Goal: Transaction & Acquisition: Purchase product/service

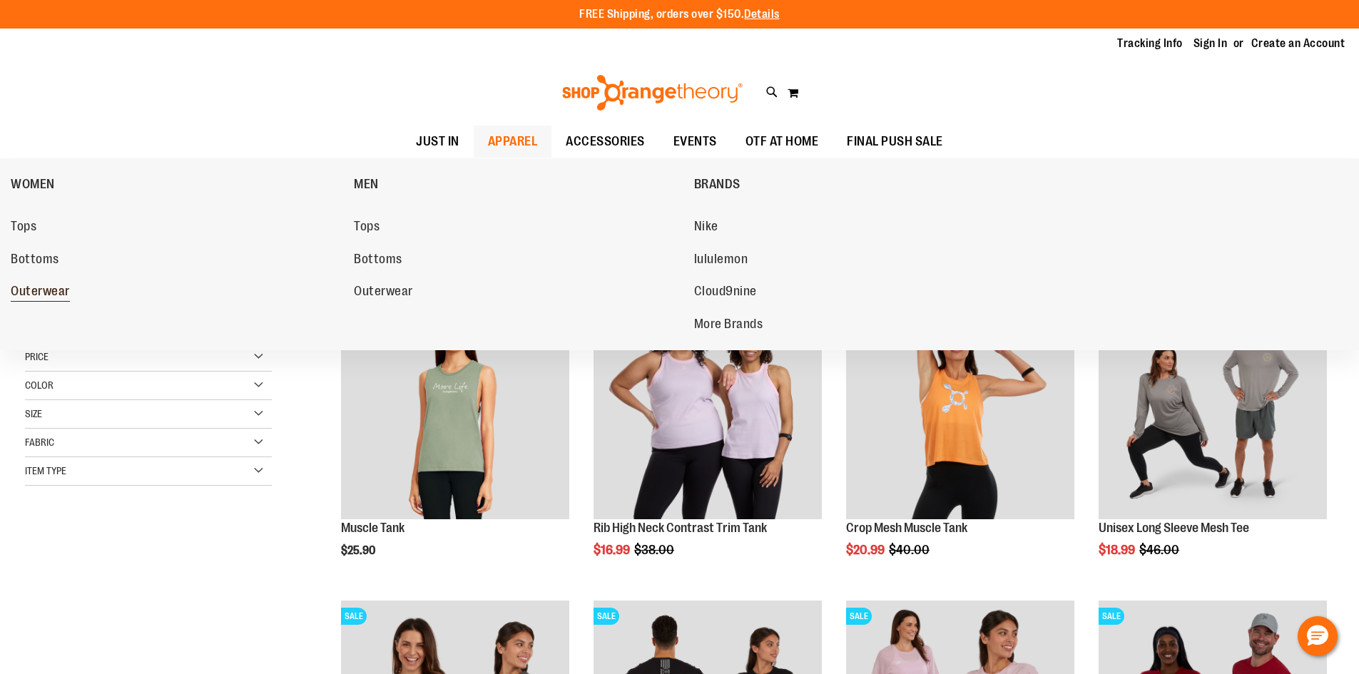
click at [29, 280] on link "Outerwear" at bounding box center [175, 292] width 329 height 26
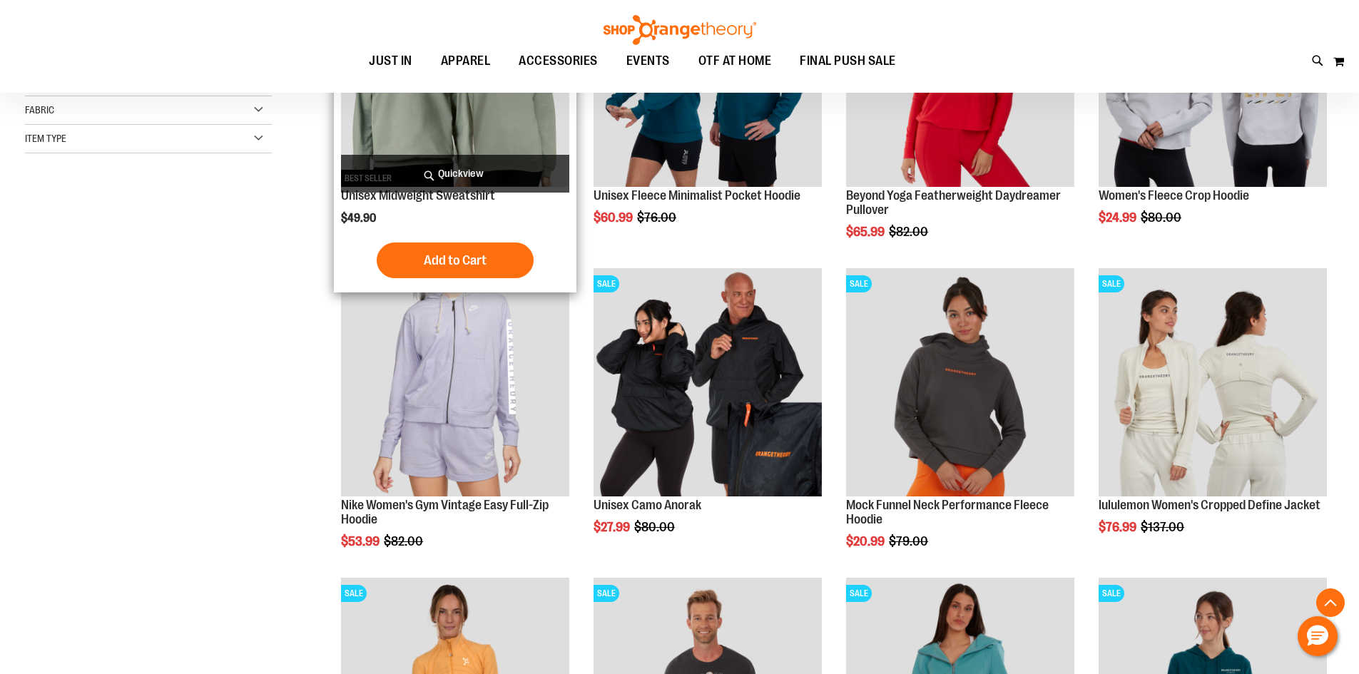
scroll to position [356, 0]
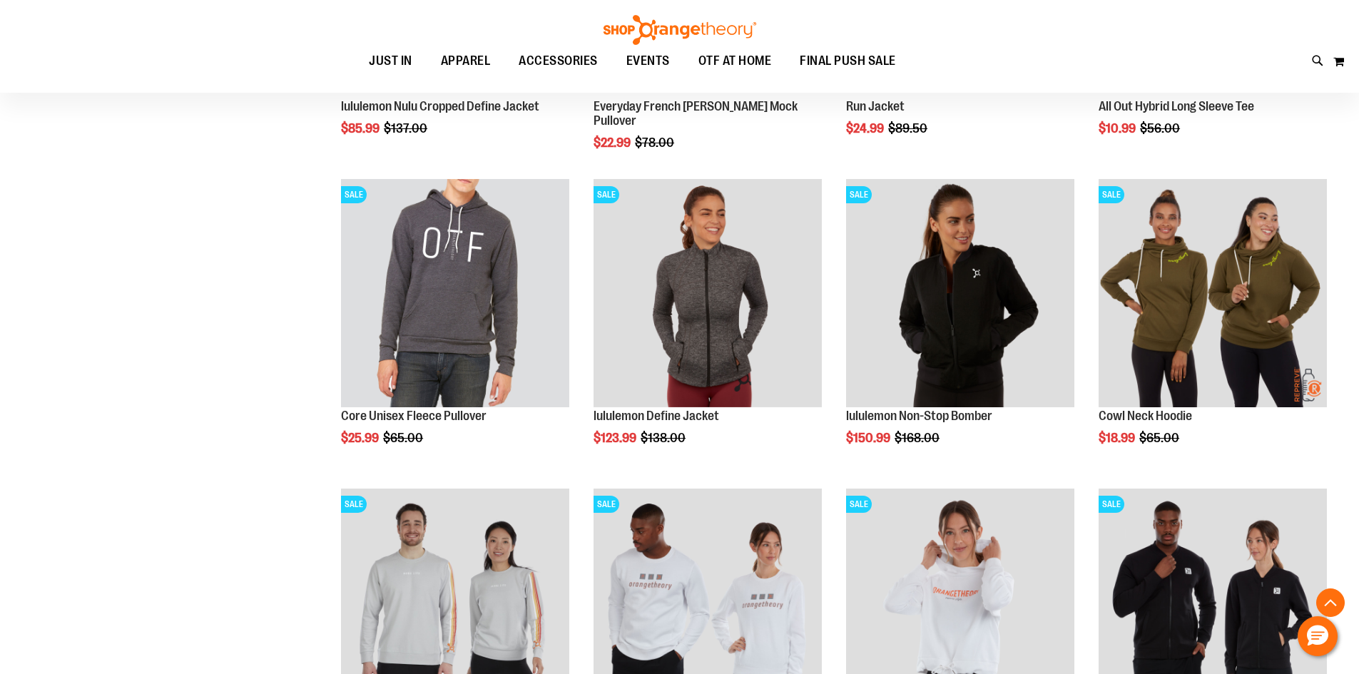
scroll to position [1355, 0]
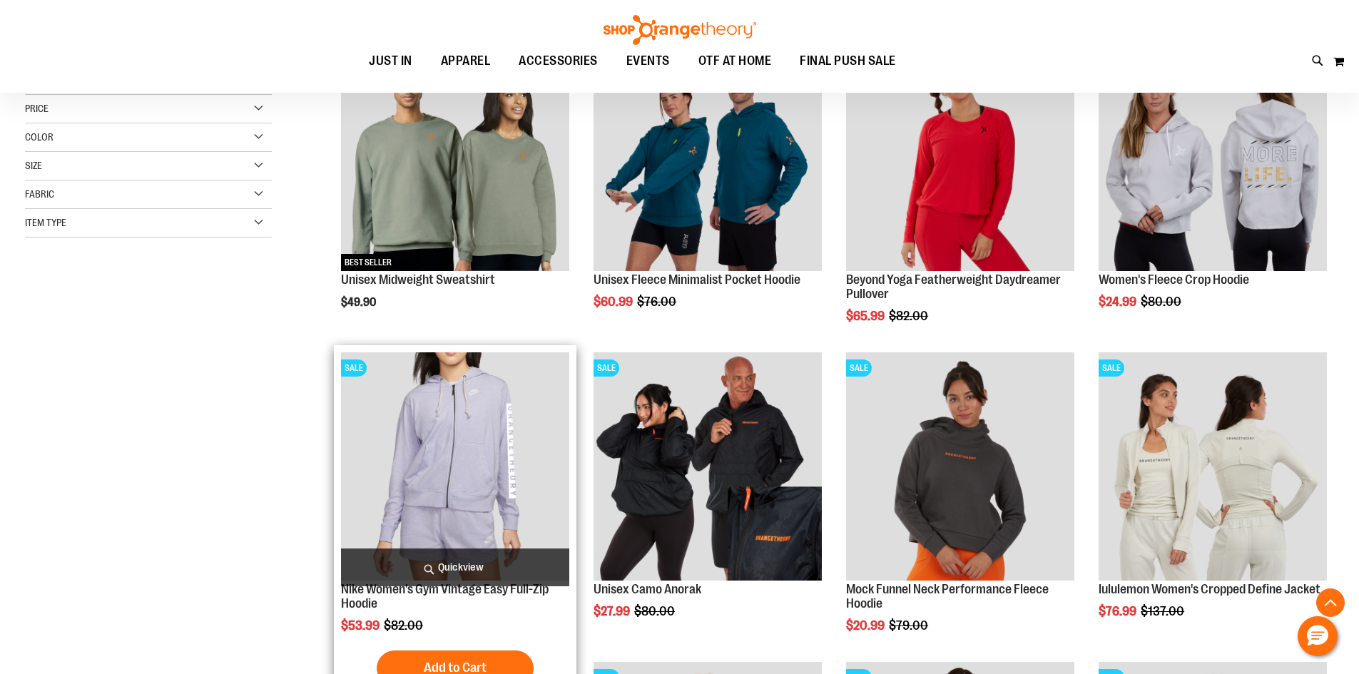
scroll to position [427, 0]
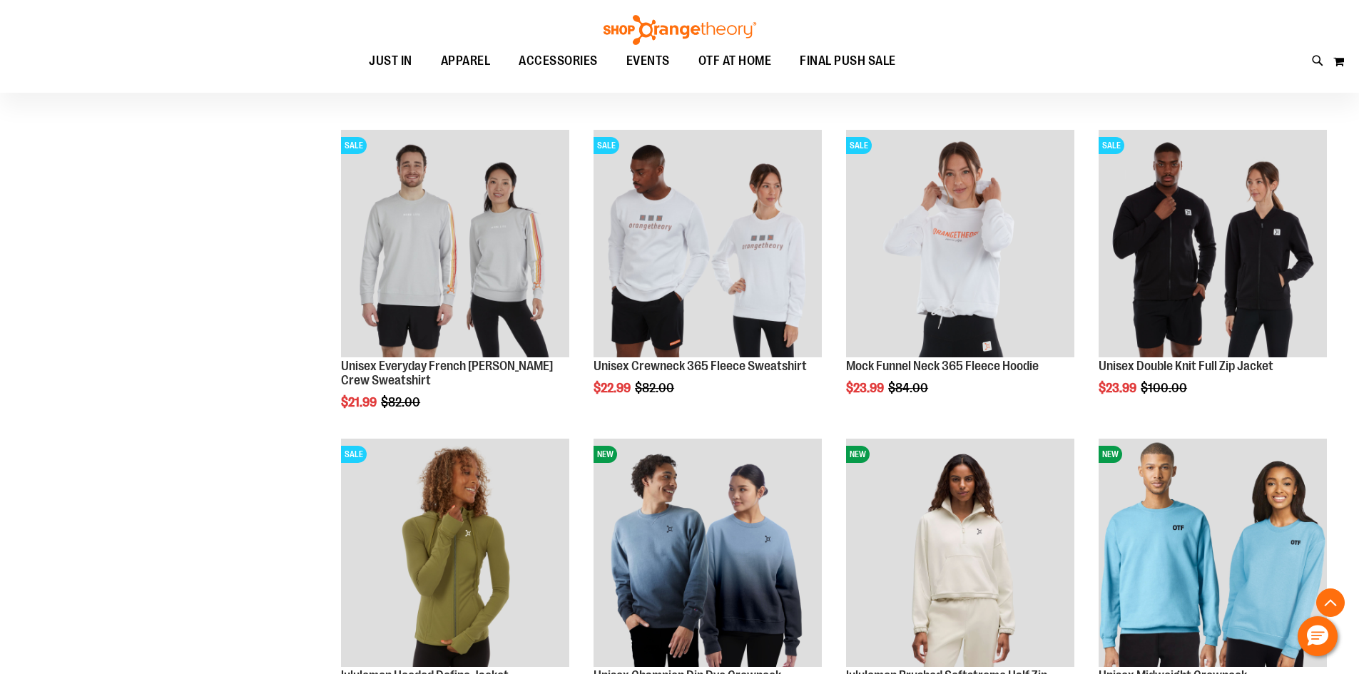
scroll to position [1712, 0]
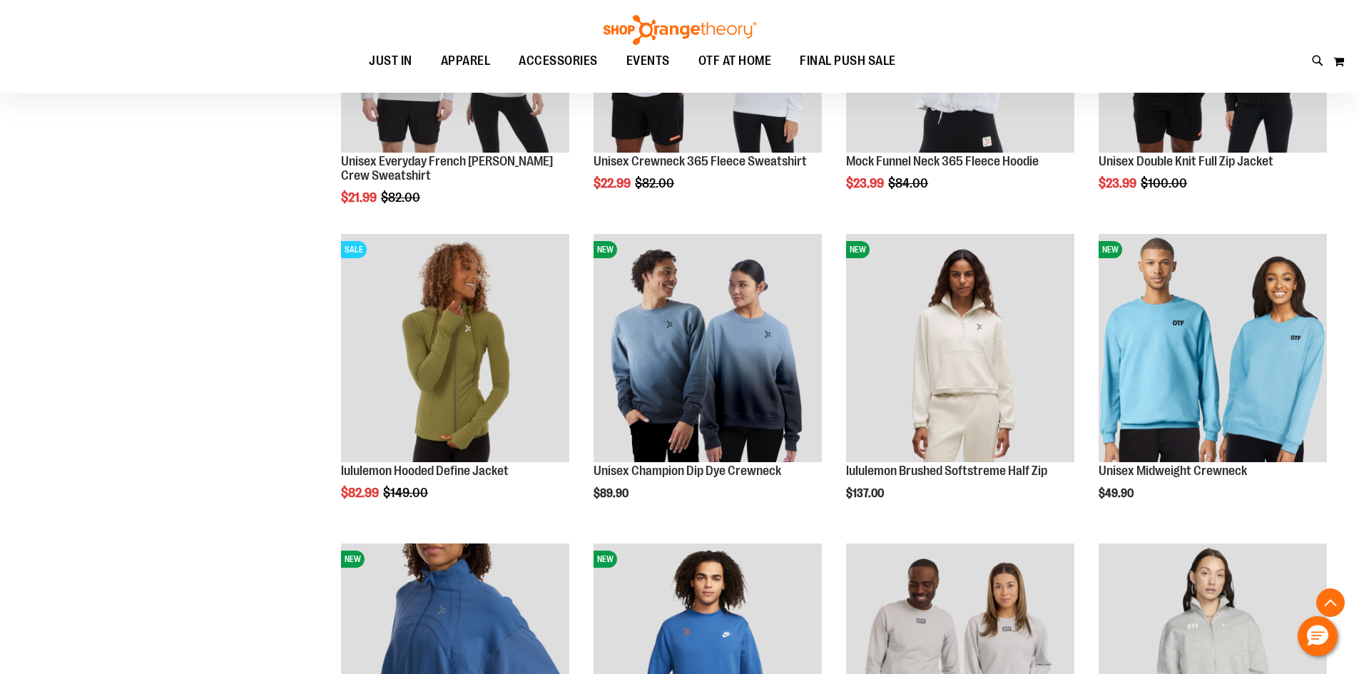
scroll to position [1997, 0]
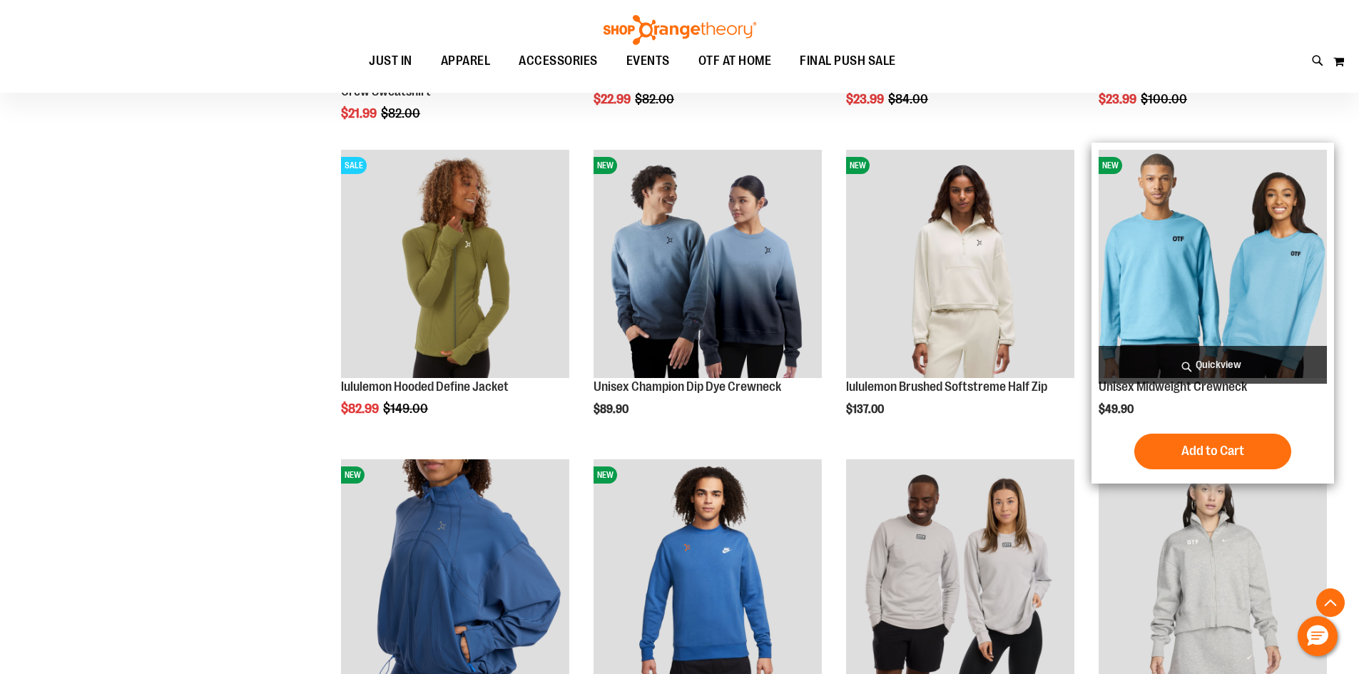
click at [1203, 331] on img "product" at bounding box center [1213, 264] width 228 height 228
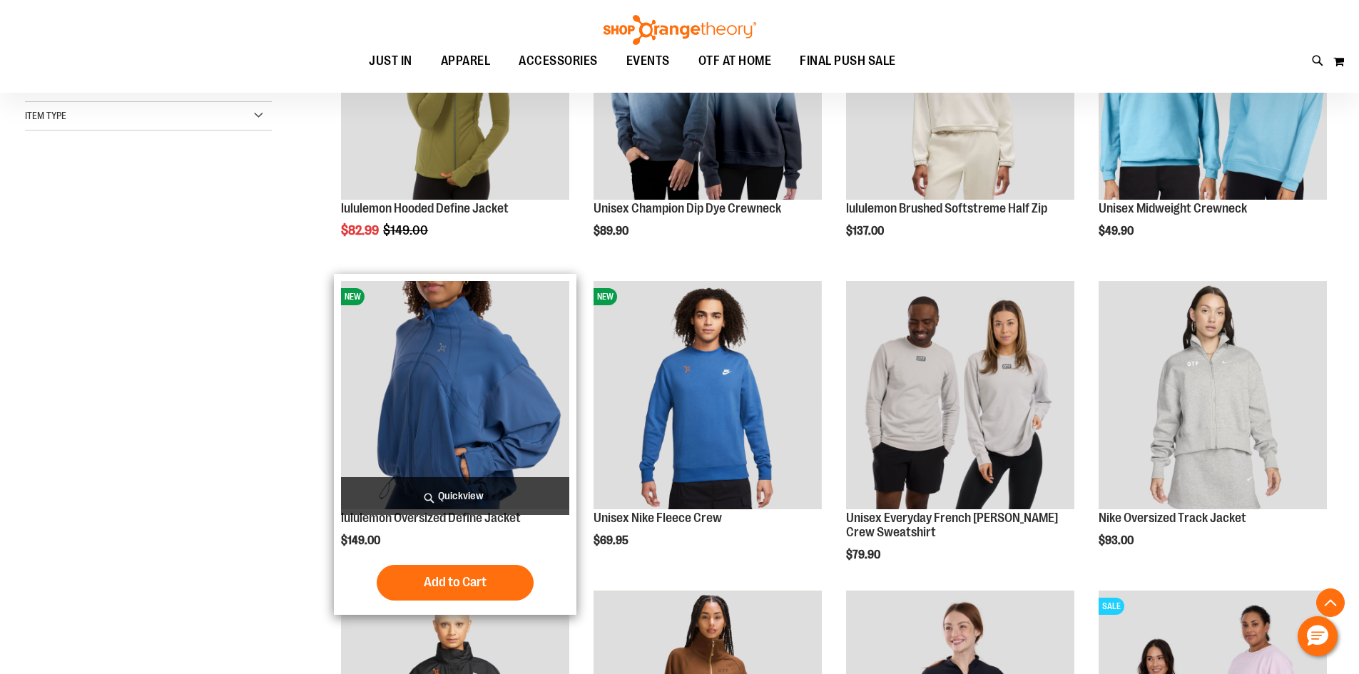
scroll to position [356, 0]
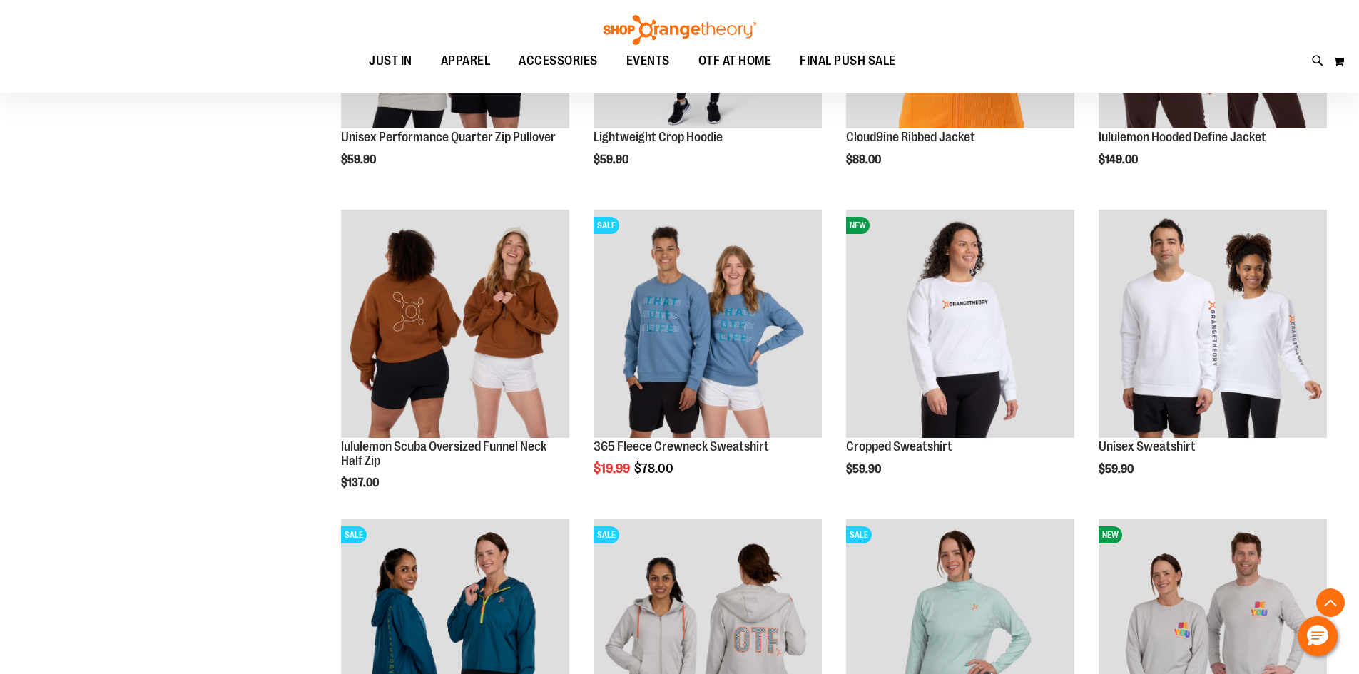
scroll to position [1355, 0]
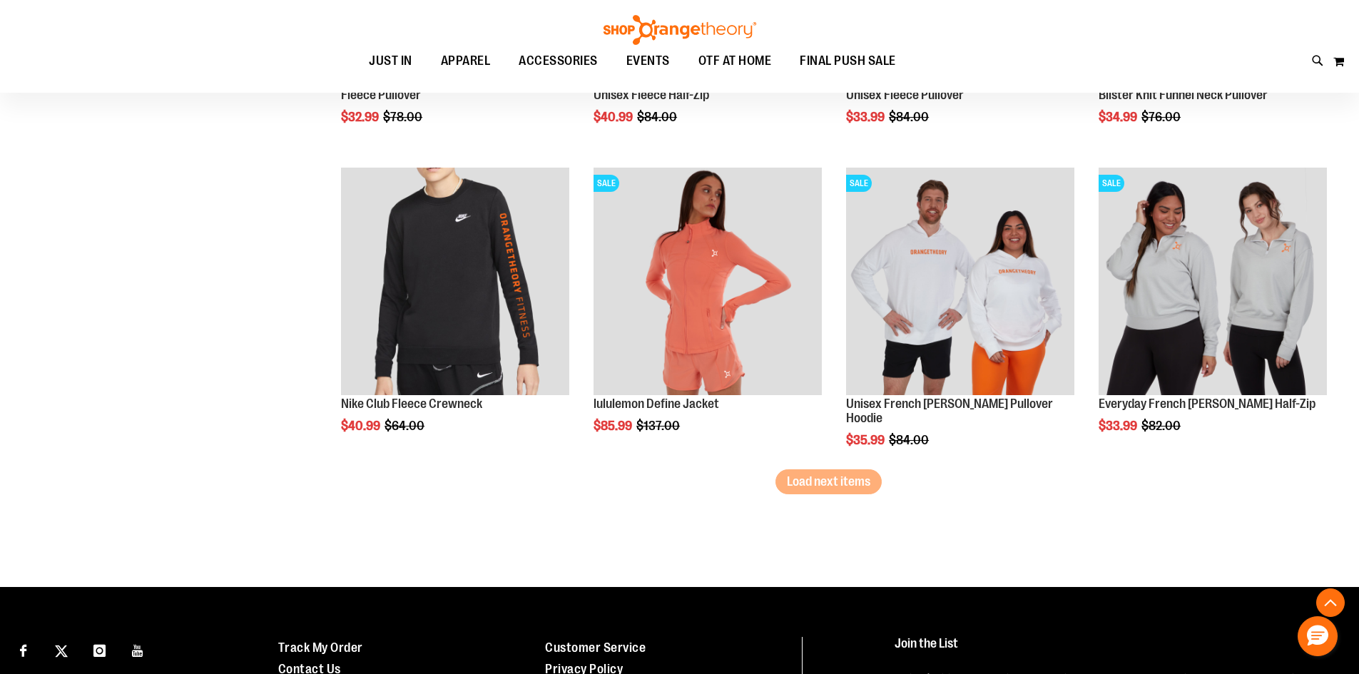
scroll to position [2710, 0]
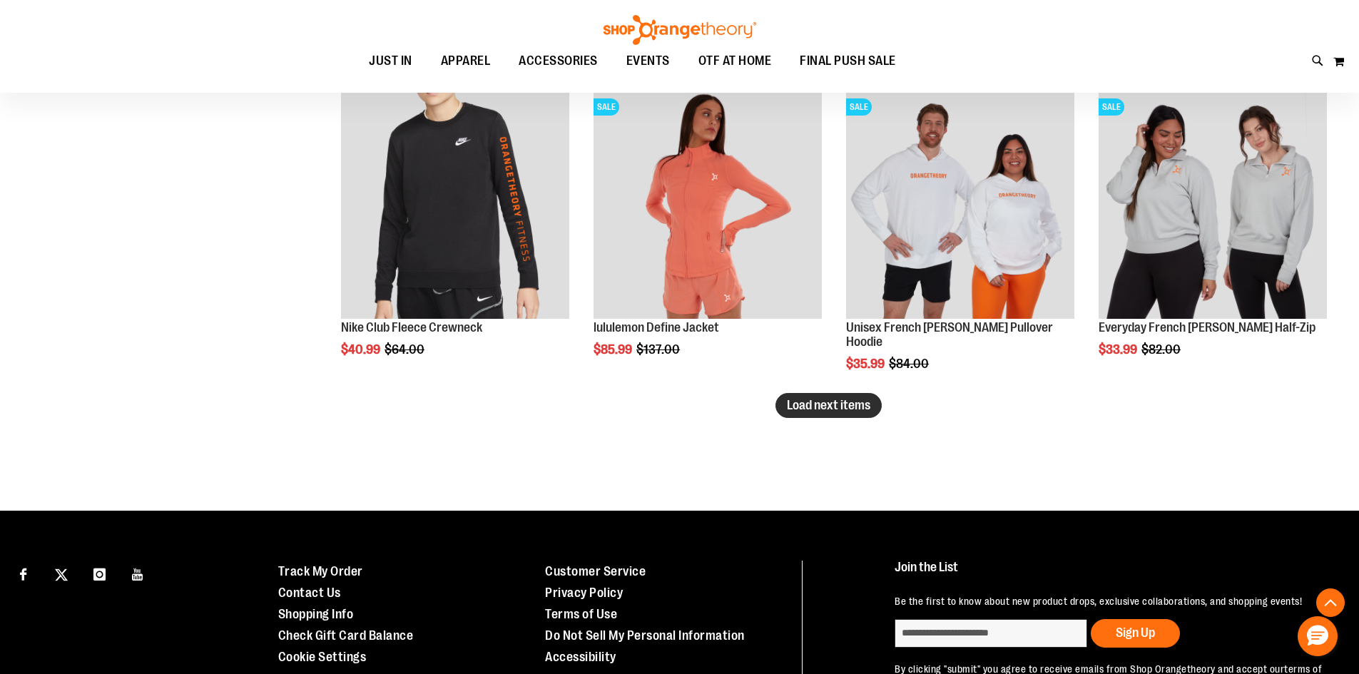
click at [856, 408] on span "Load next items" at bounding box center [828, 405] width 83 height 14
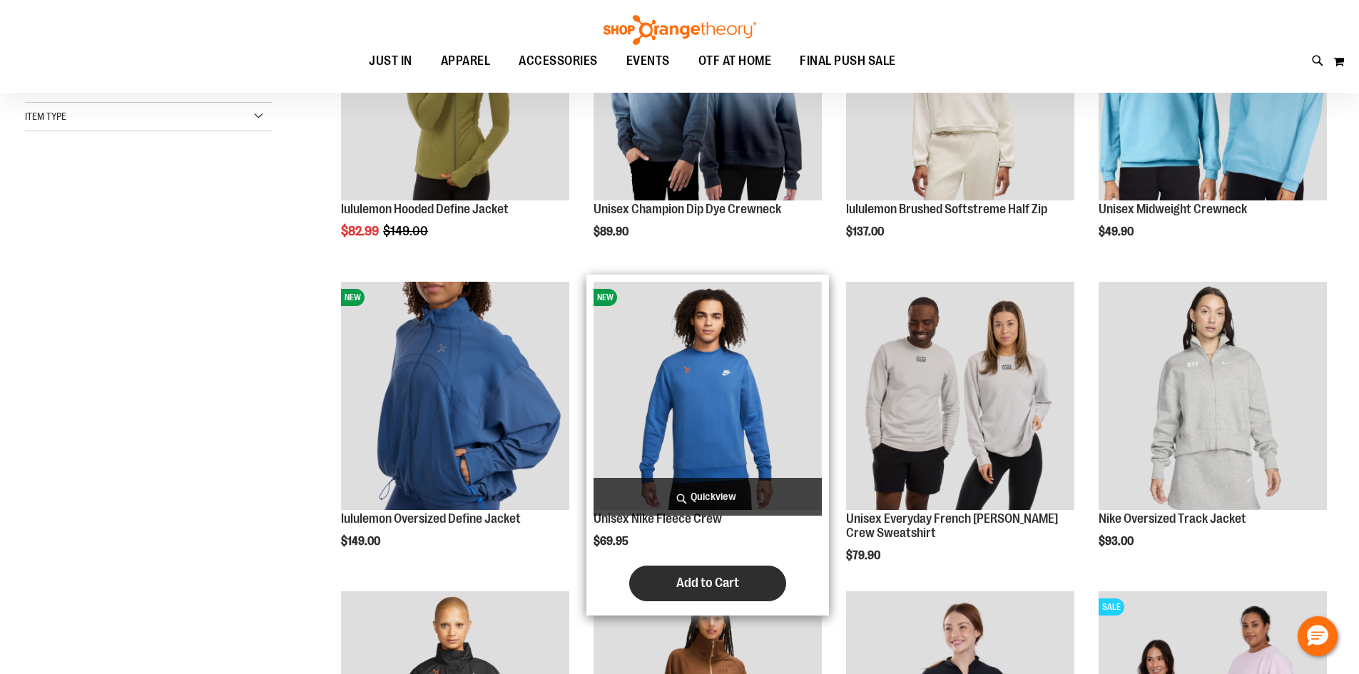
scroll to position [499, 0]
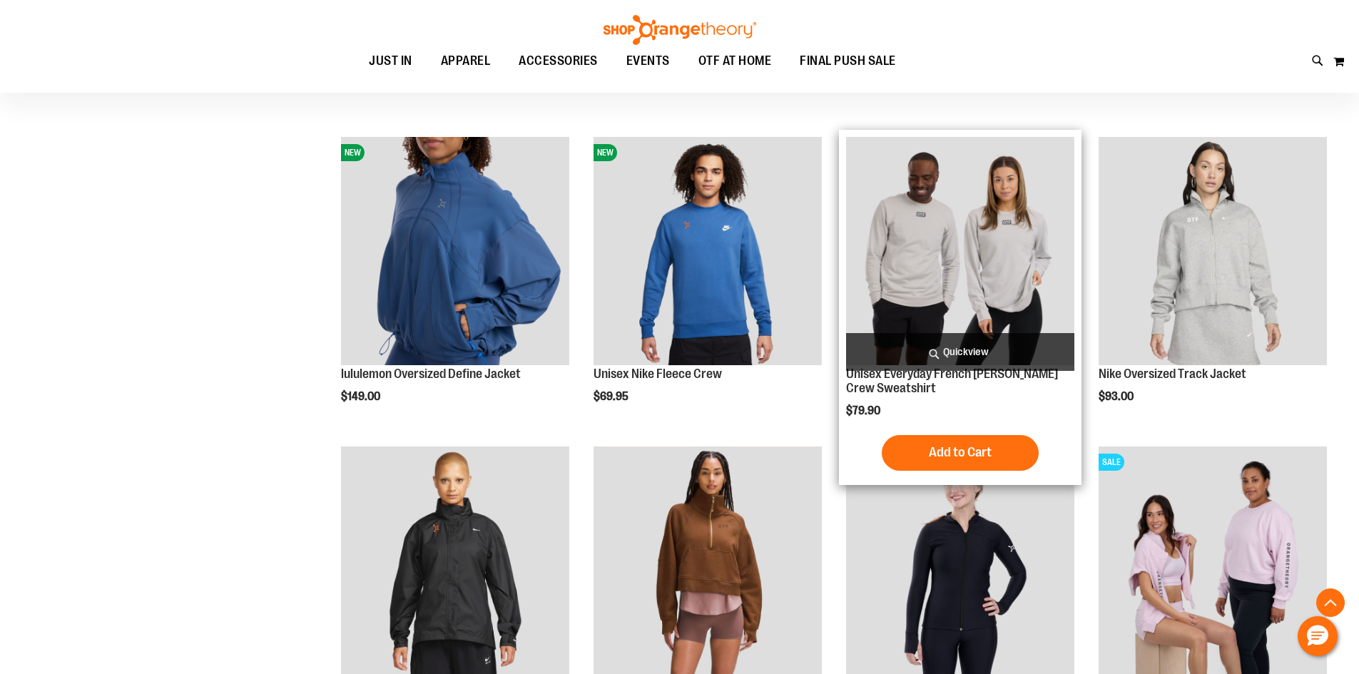
click at [1001, 308] on img "product" at bounding box center [960, 251] width 228 height 228
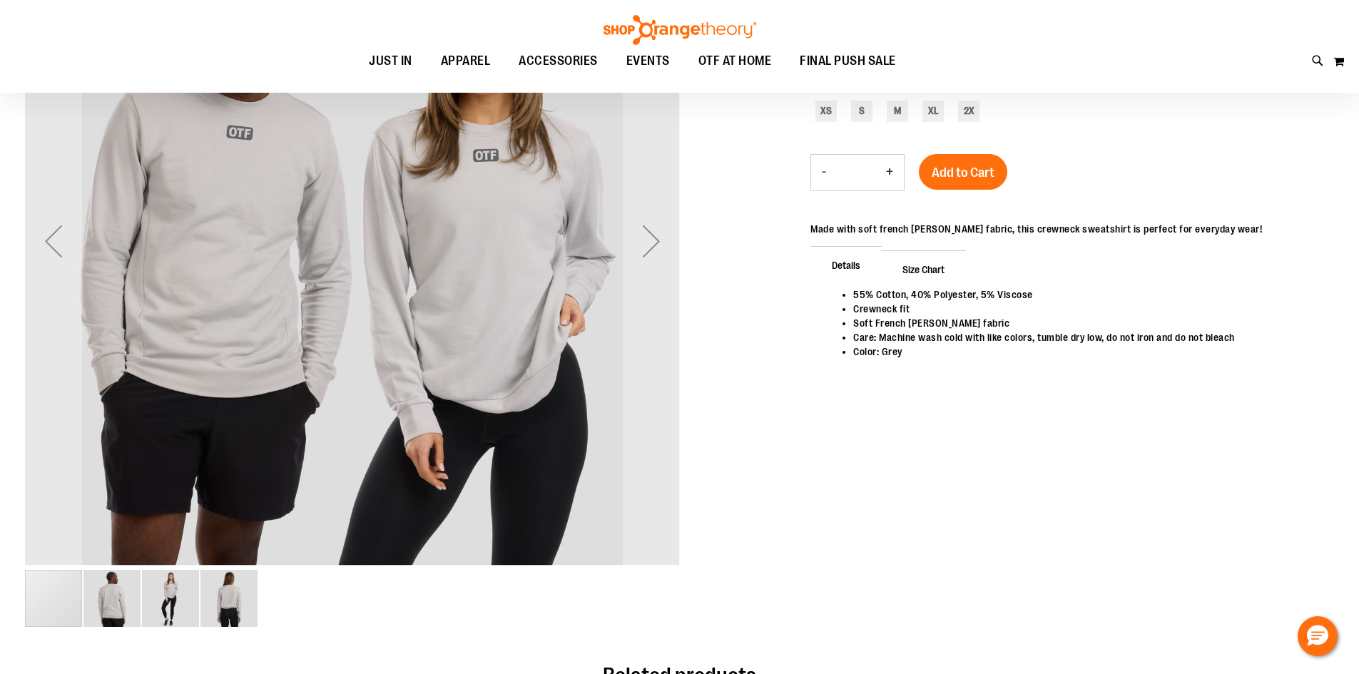
scroll to position [142, 0]
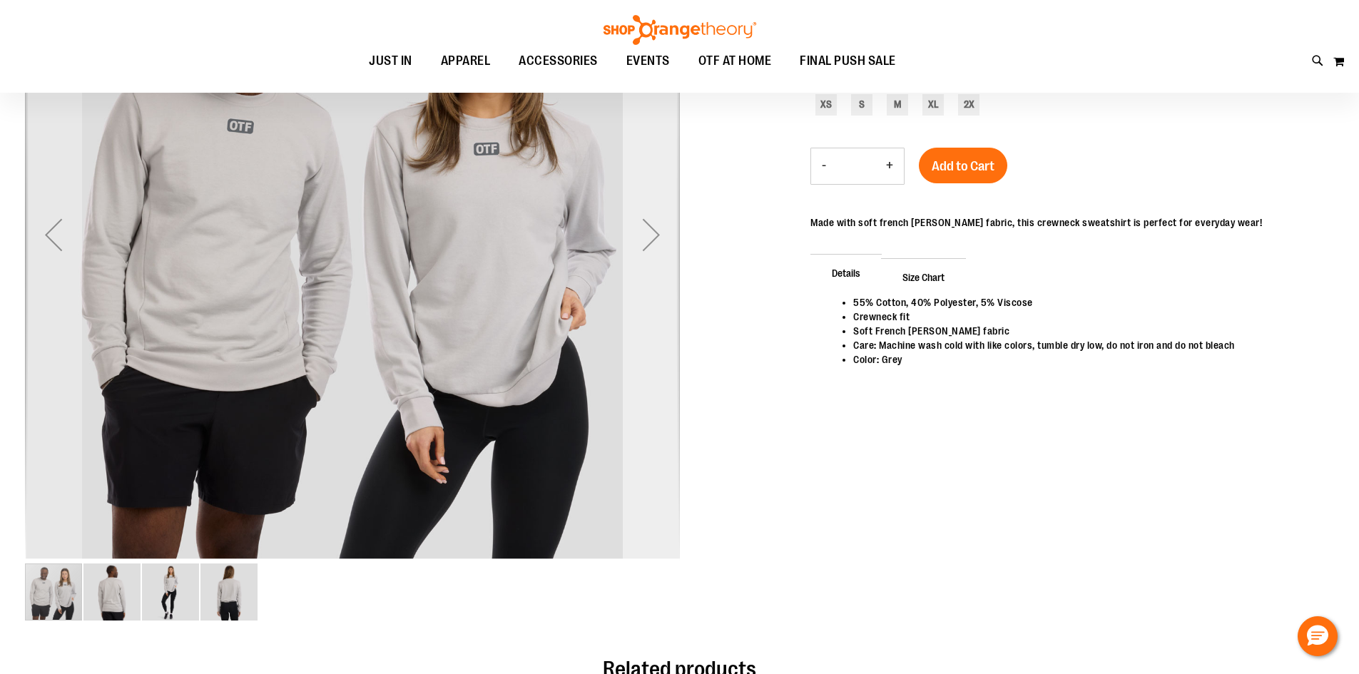
click at [626, 322] on div "Next" at bounding box center [651, 234] width 57 height 655
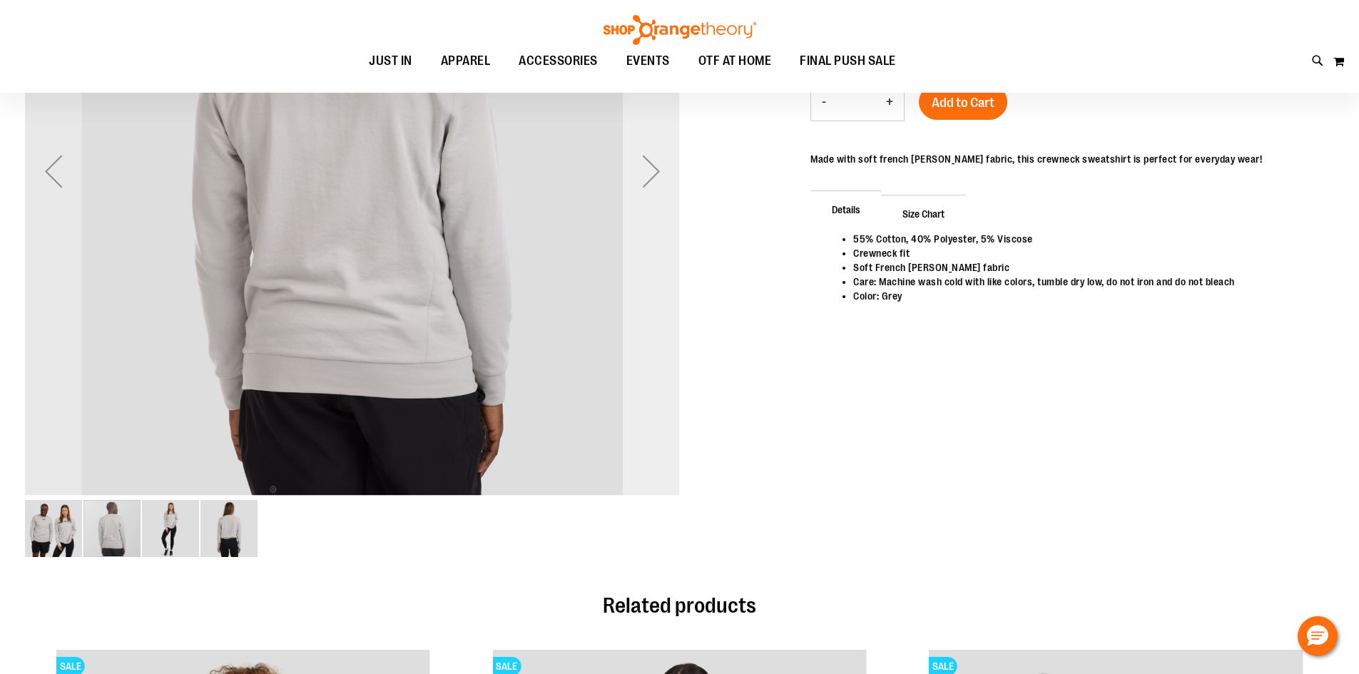
scroll to position [213, 0]
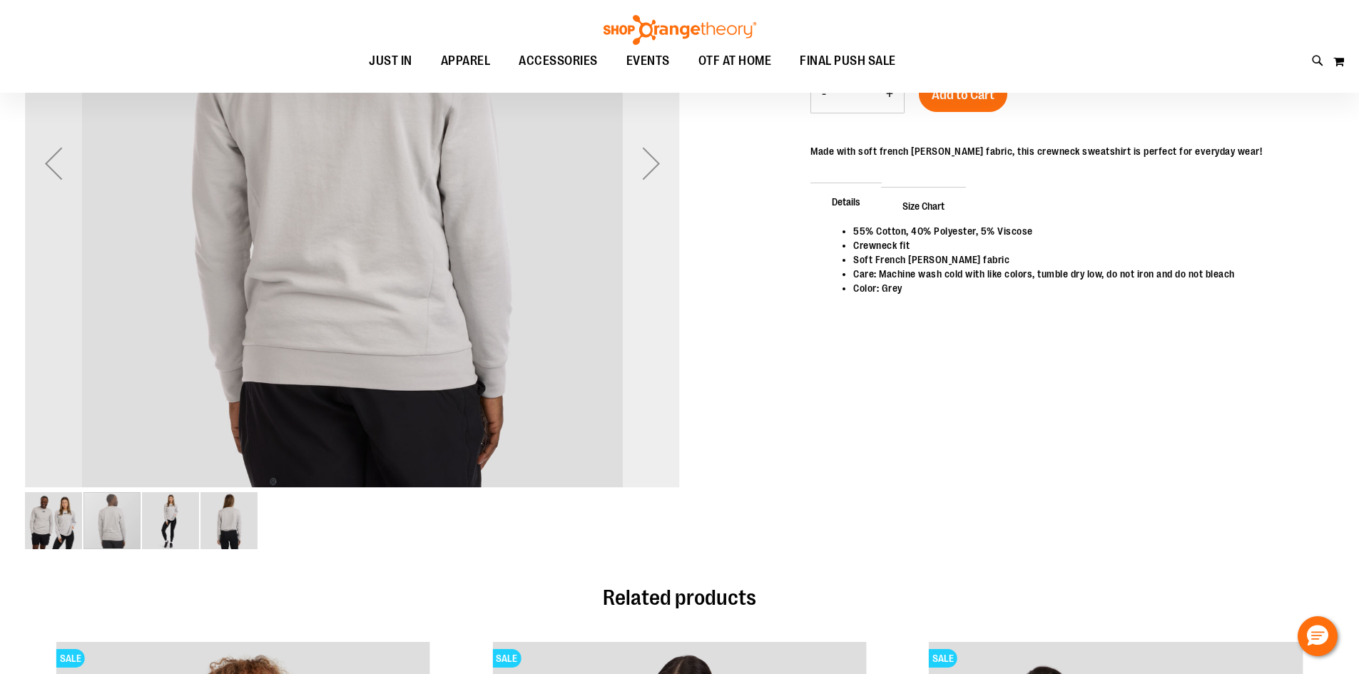
click at [644, 342] on div "Next" at bounding box center [651, 163] width 57 height 655
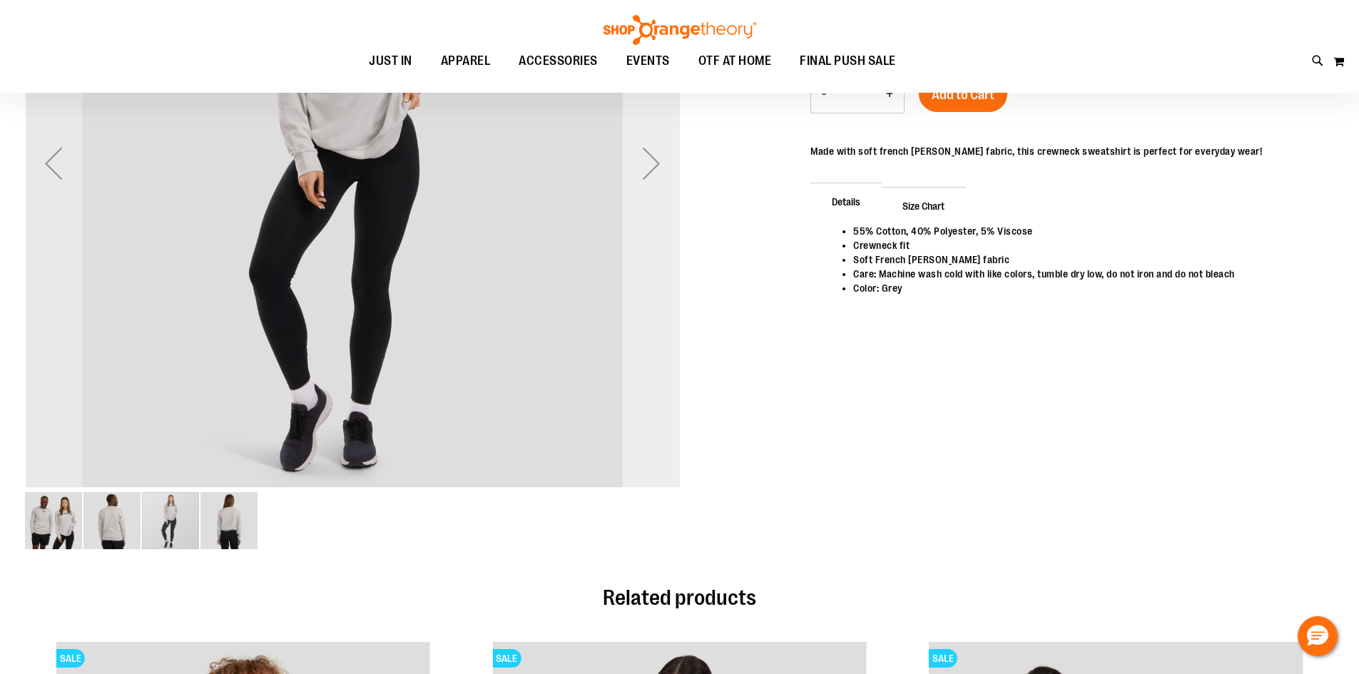
scroll to position [0, 0]
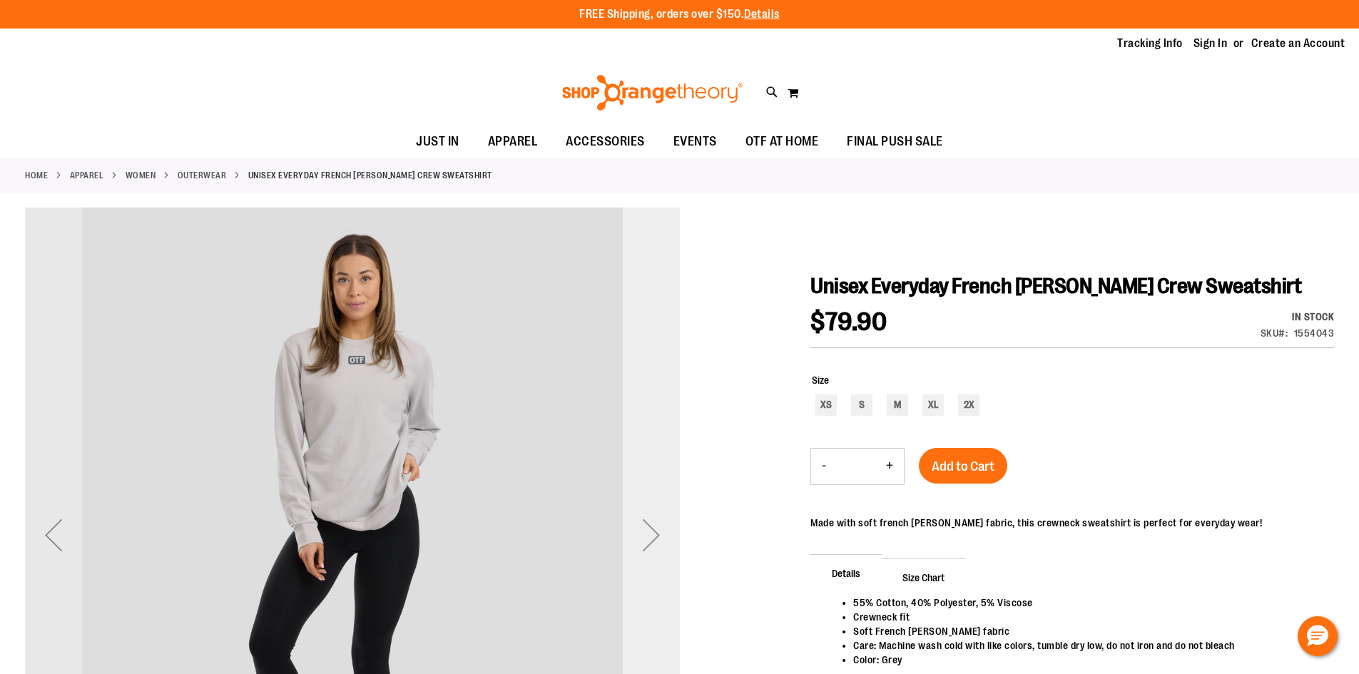
click at [636, 343] on div "Next" at bounding box center [651, 535] width 57 height 655
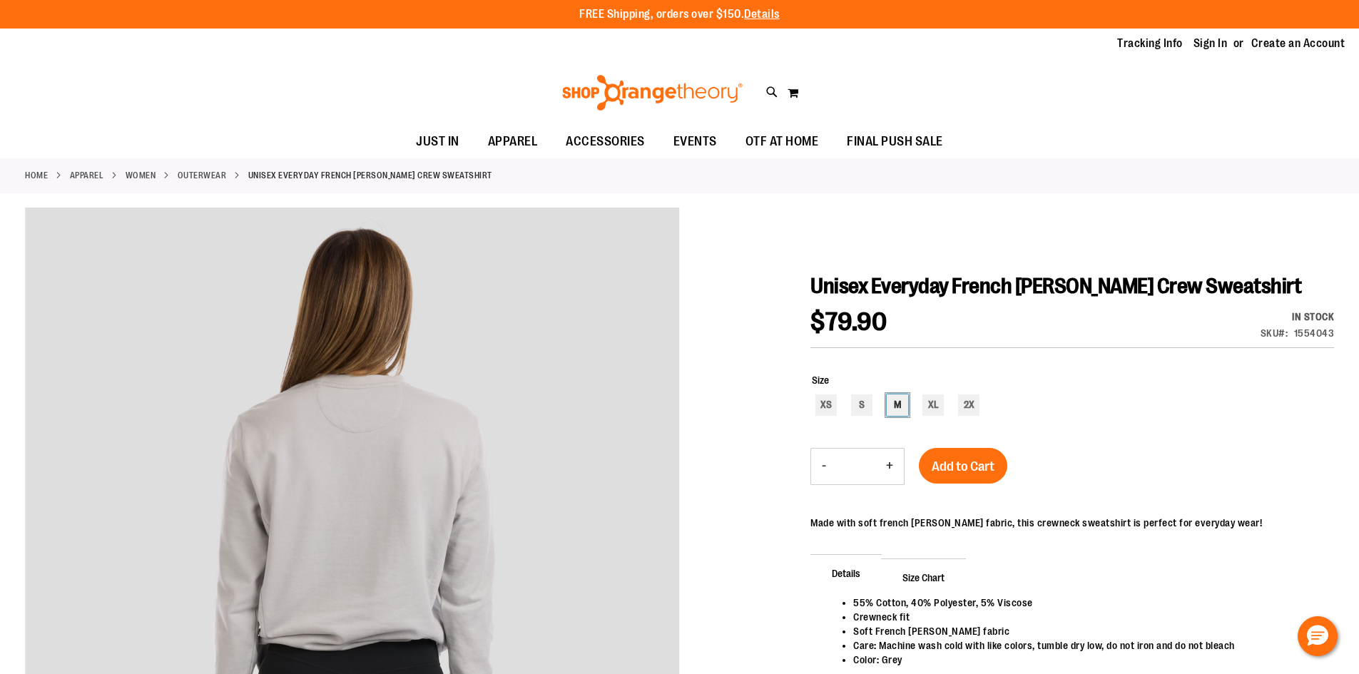
click at [900, 412] on div "M" at bounding box center [897, 405] width 21 height 21
type input "***"
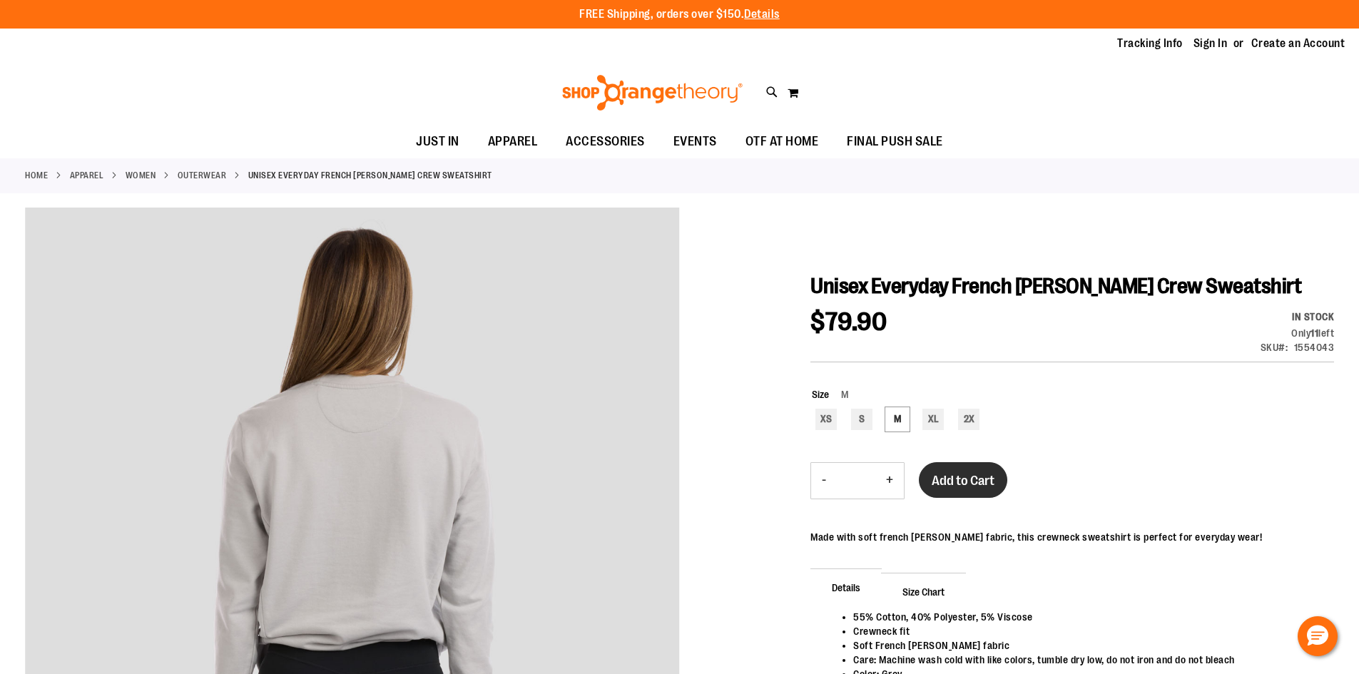
click at [940, 487] on span "Add to Cart" at bounding box center [963, 481] width 63 height 16
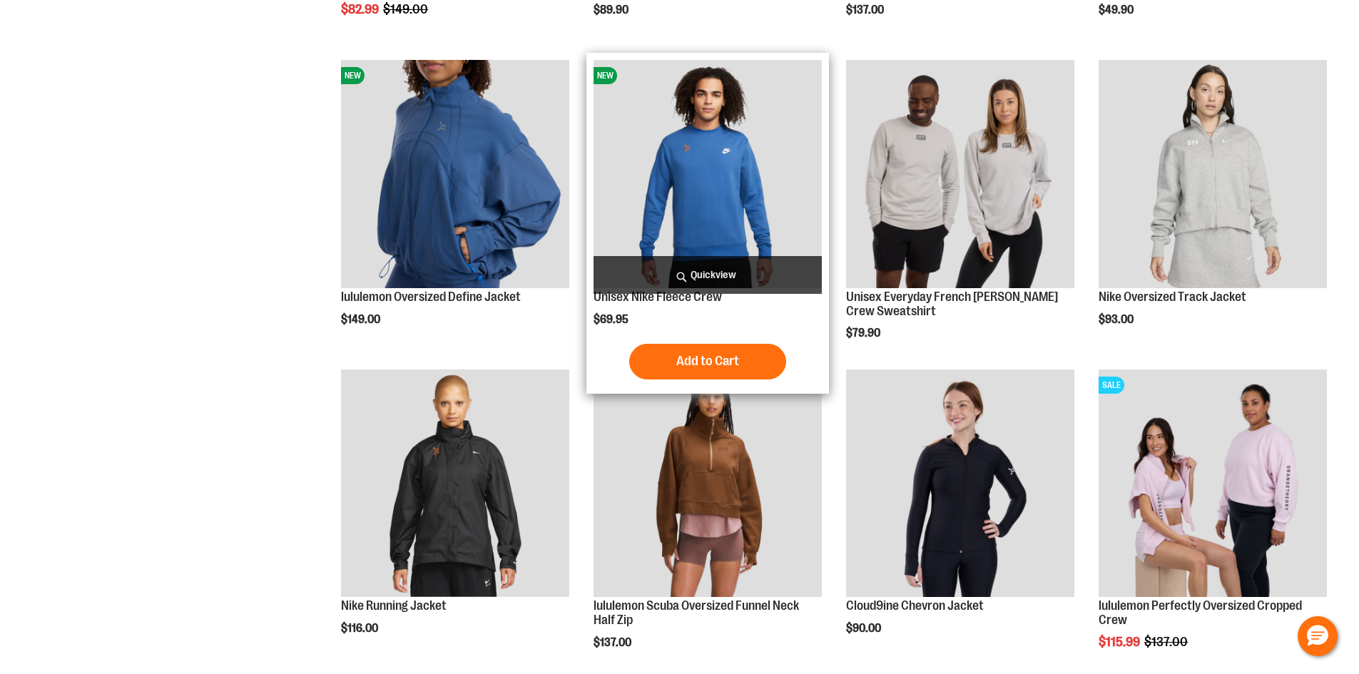
scroll to position [498, 0]
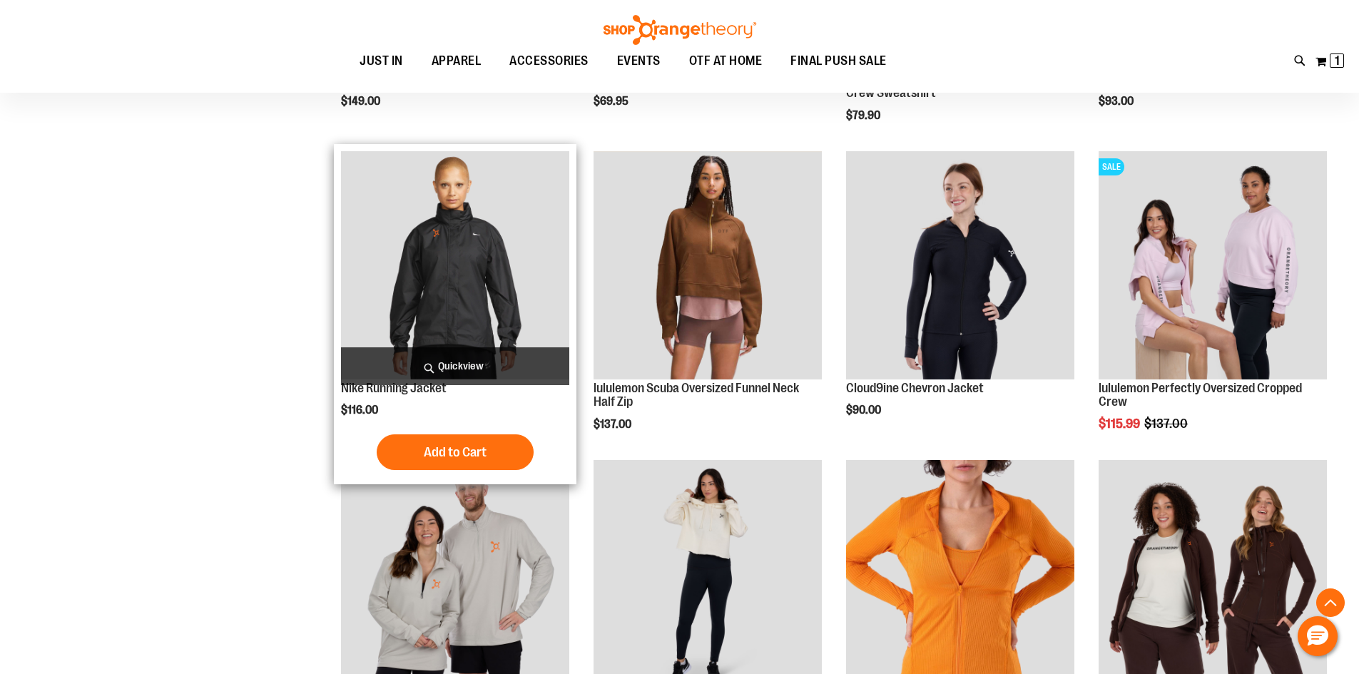
scroll to position [783, 0]
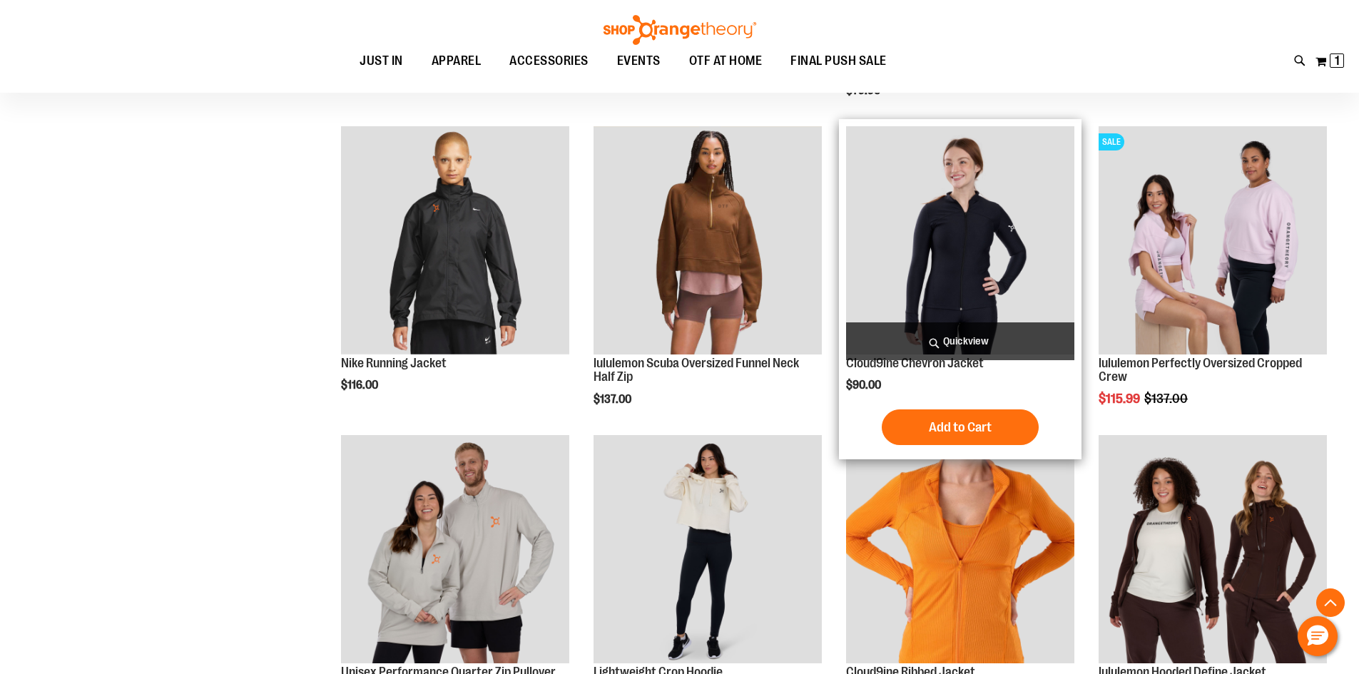
click at [935, 223] on img "product" at bounding box center [960, 240] width 228 height 228
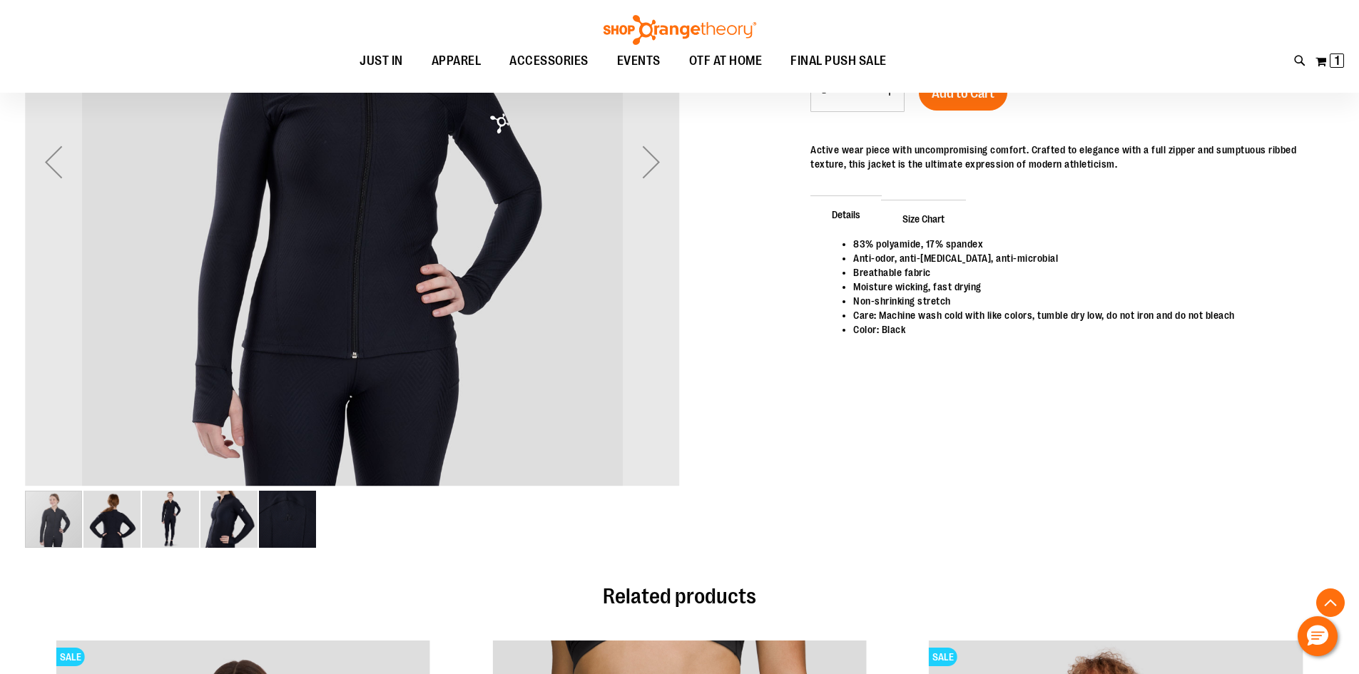
scroll to position [427, 0]
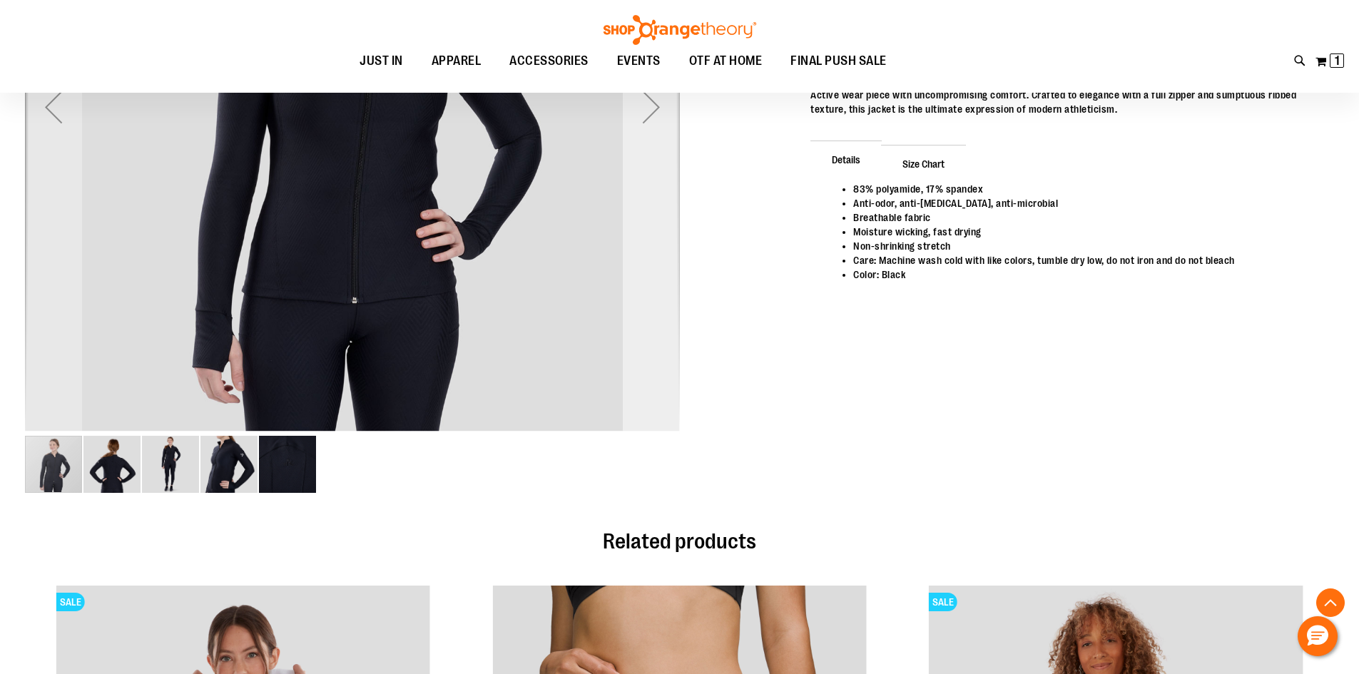
click at [638, 291] on div "Next" at bounding box center [651, 107] width 57 height 655
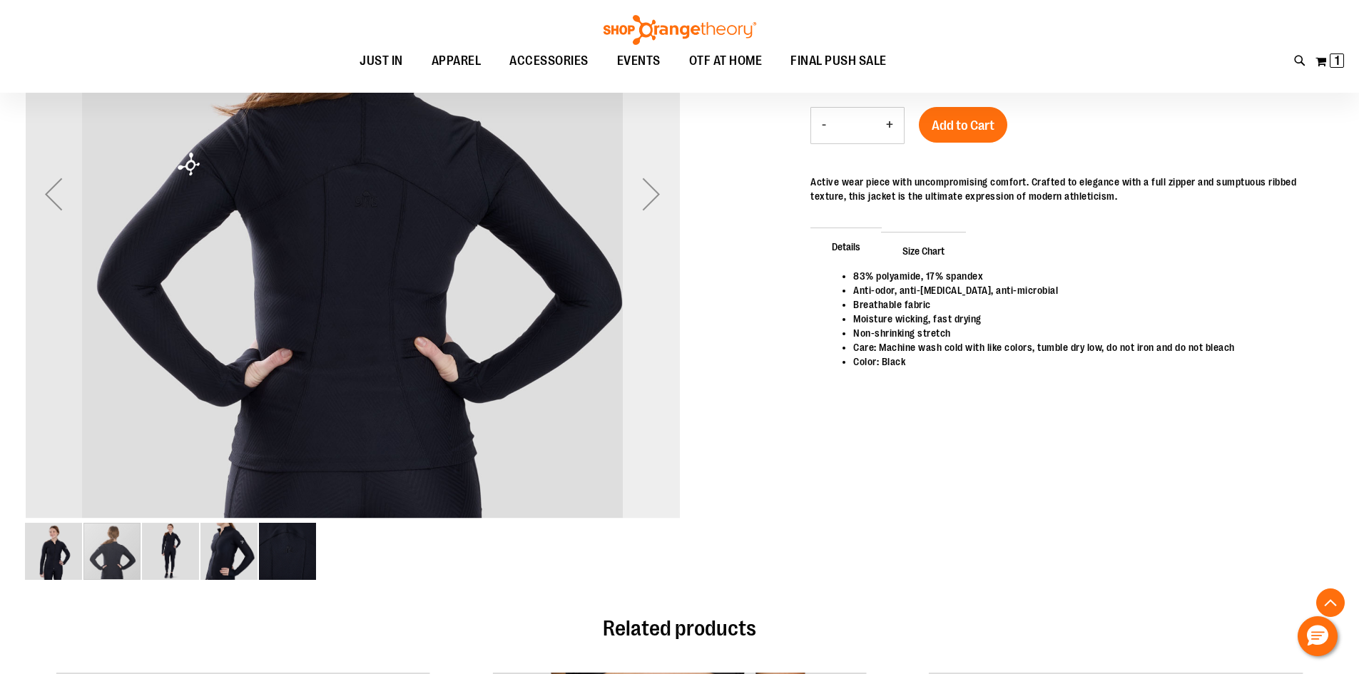
scroll to position [213, 0]
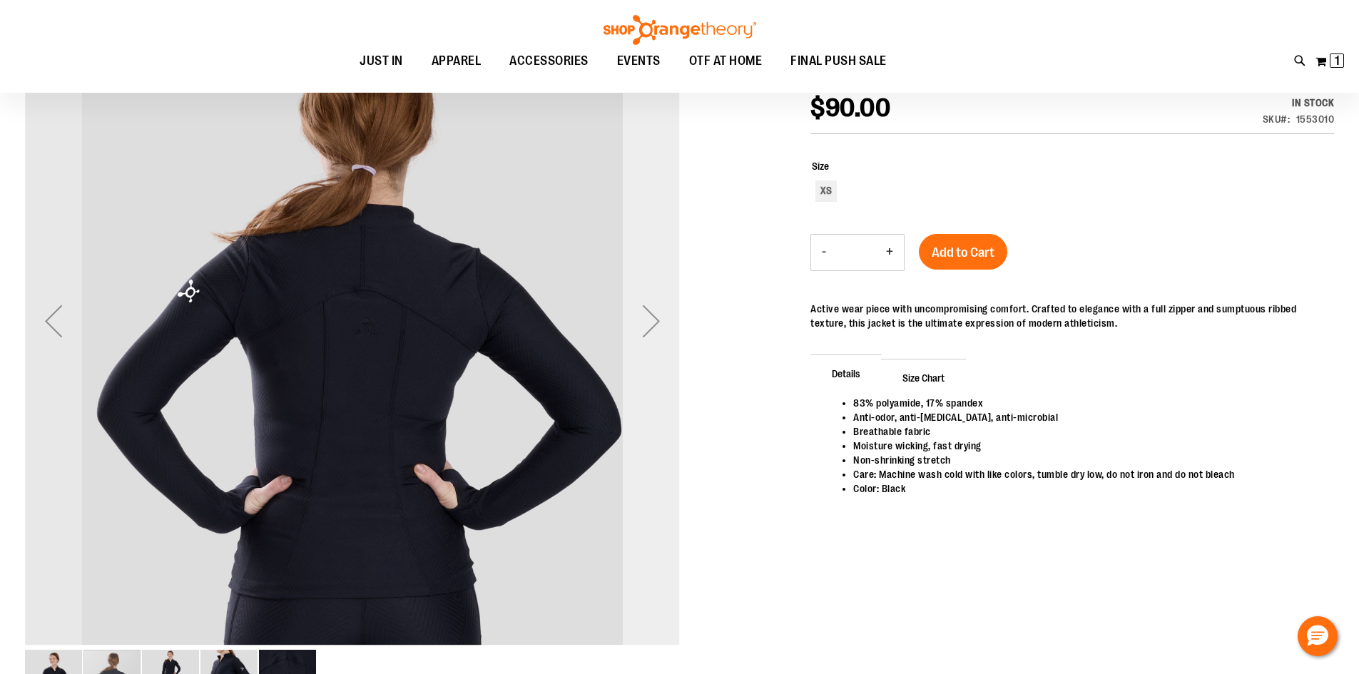
click at [634, 311] on div "Next" at bounding box center [651, 321] width 57 height 57
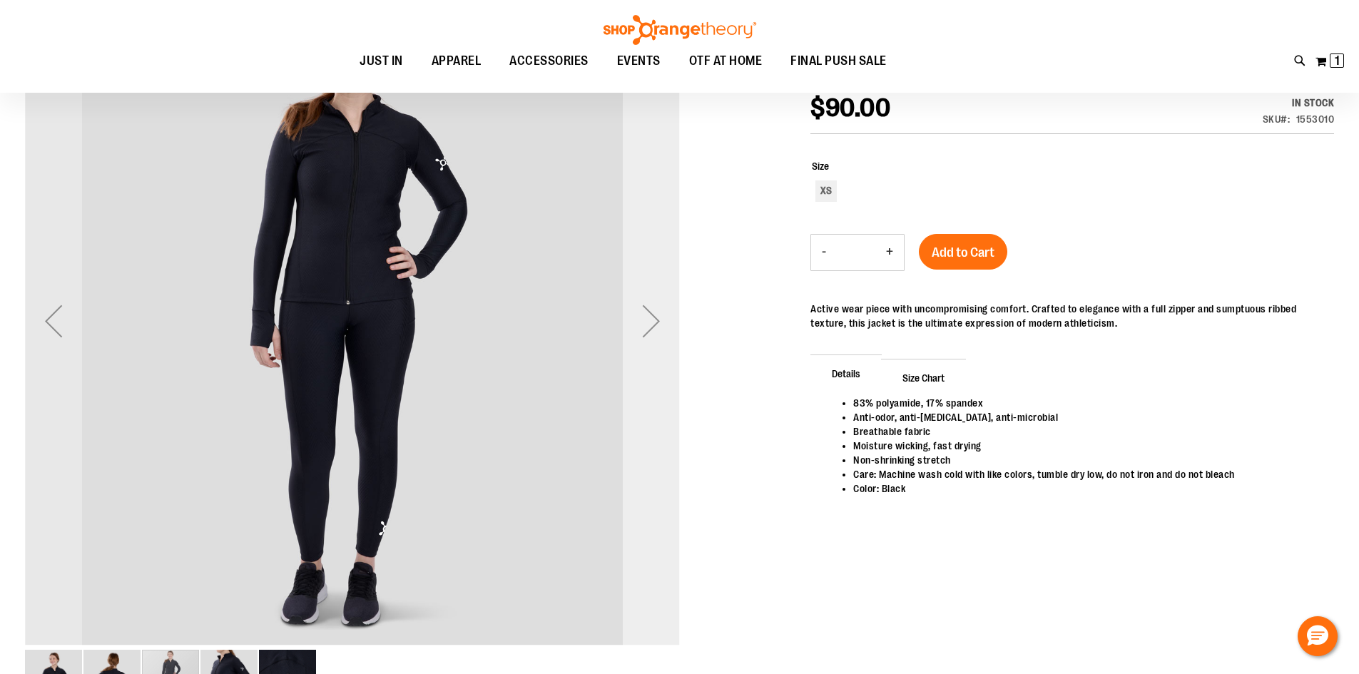
click at [634, 311] on div "Next" at bounding box center [651, 321] width 57 height 57
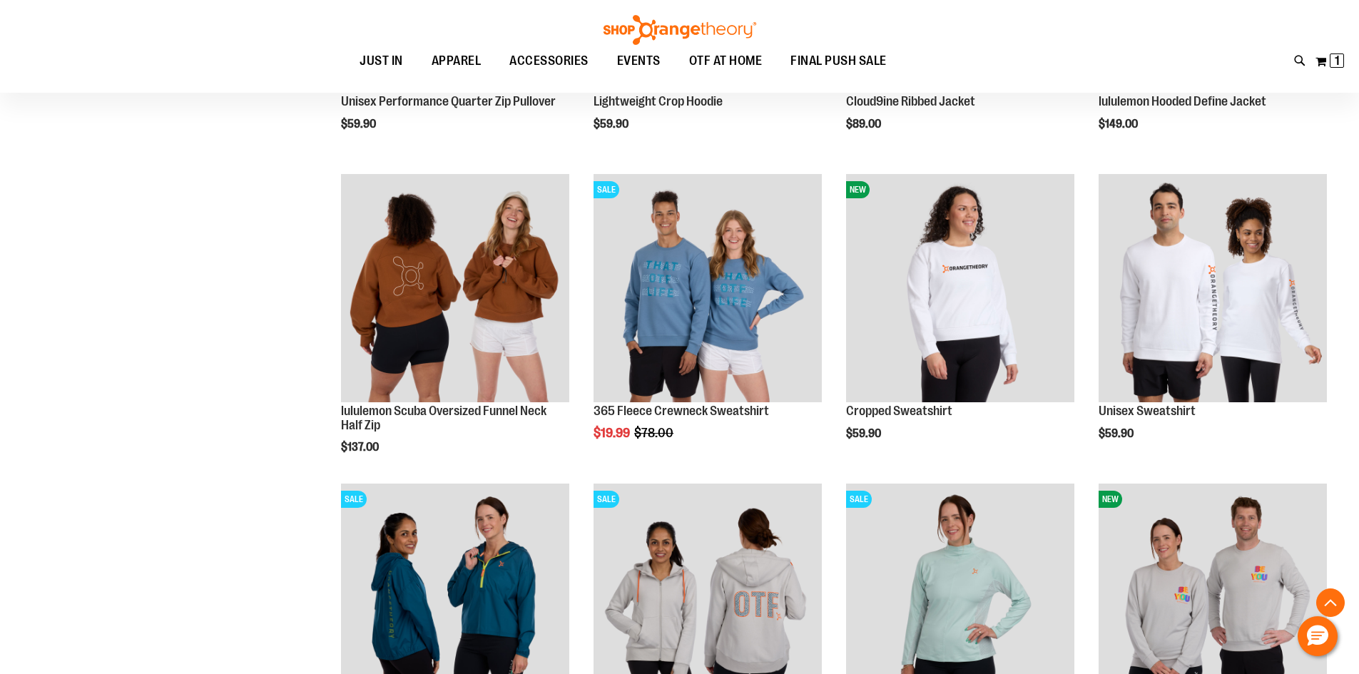
scroll to position [1497, 0]
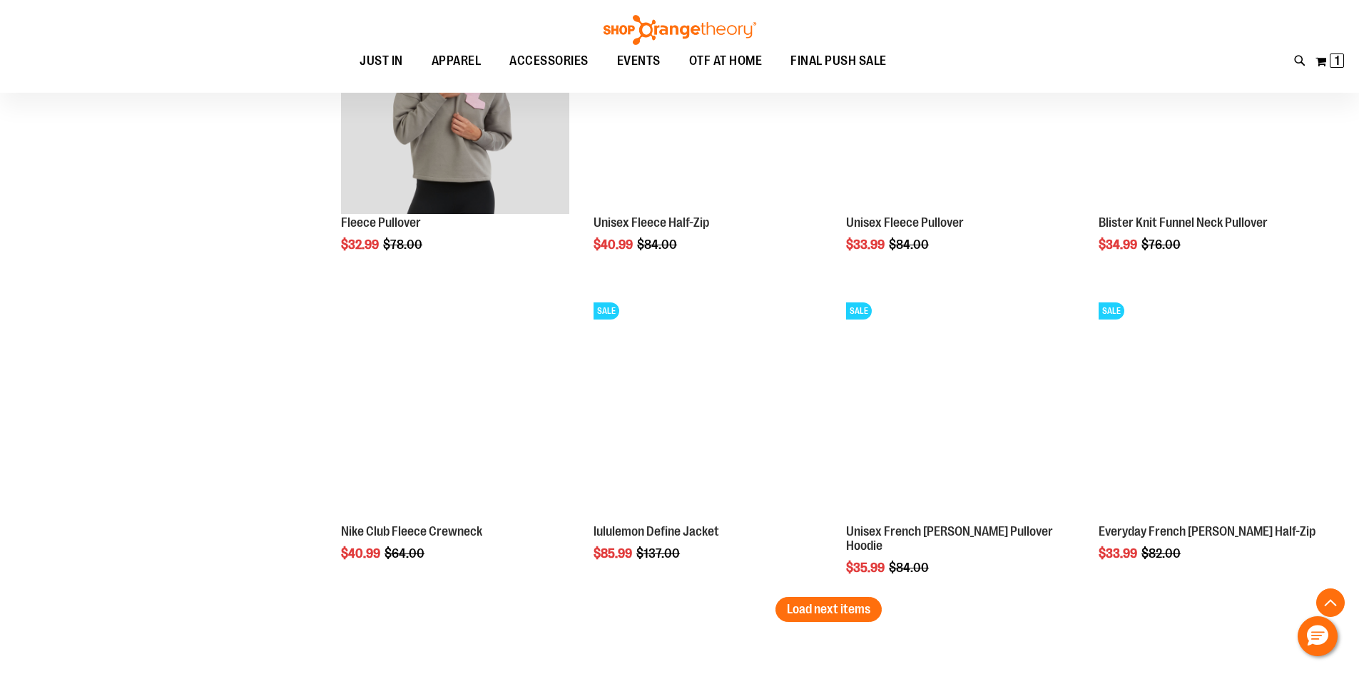
scroll to position [2496, 0]
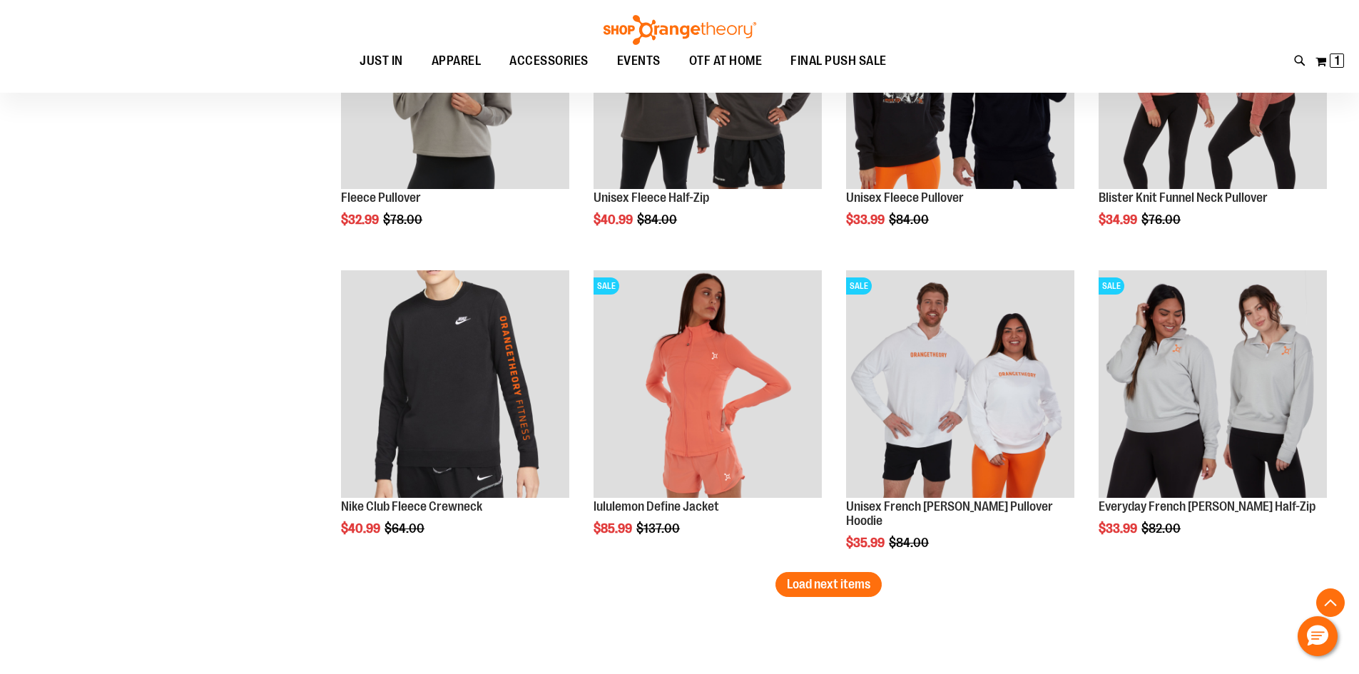
click at [840, 588] on span "Load next items" at bounding box center [828, 584] width 83 height 14
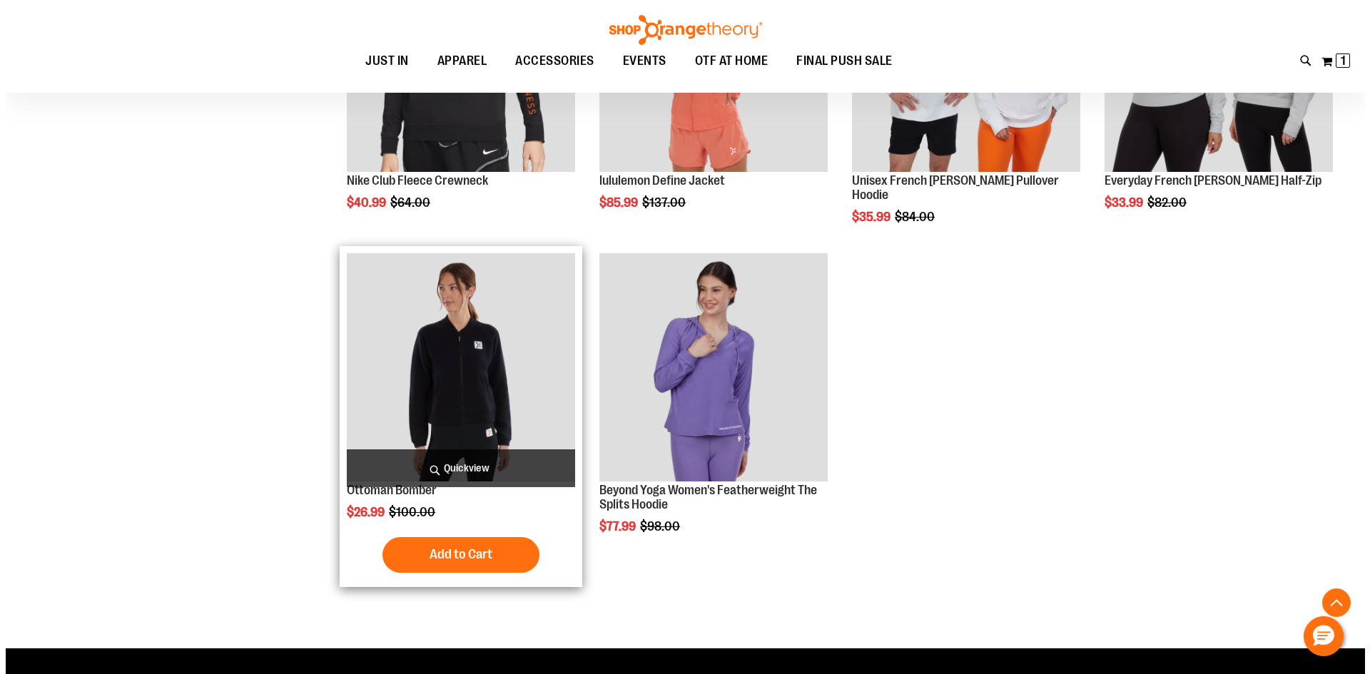
scroll to position [2852, 0]
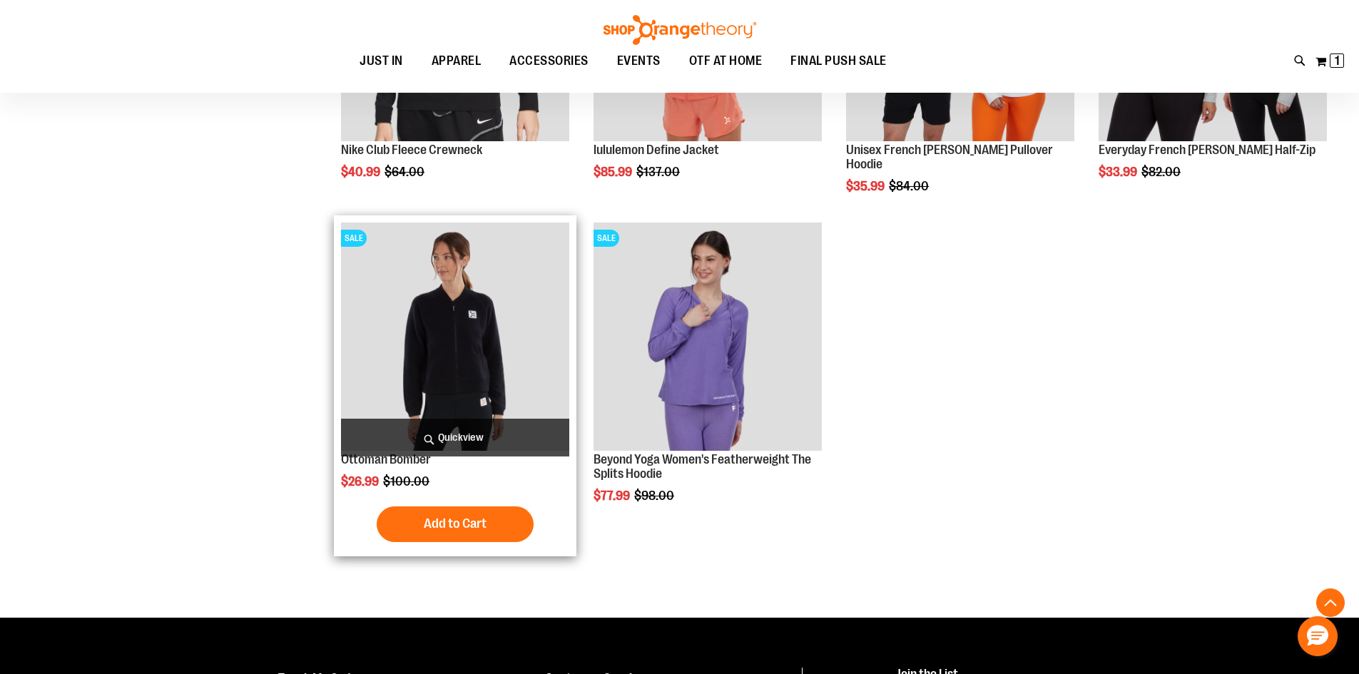
click at [508, 419] on span "Quickview" at bounding box center [455, 438] width 228 height 38
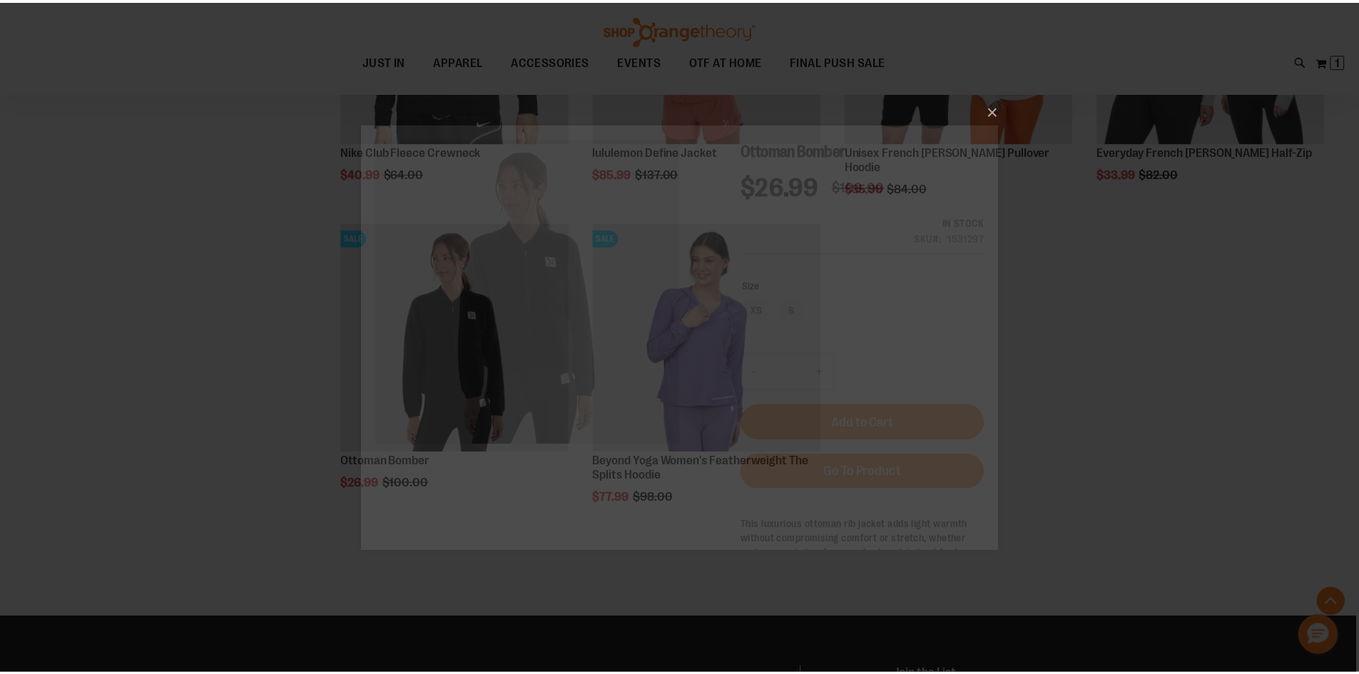
scroll to position [0, 0]
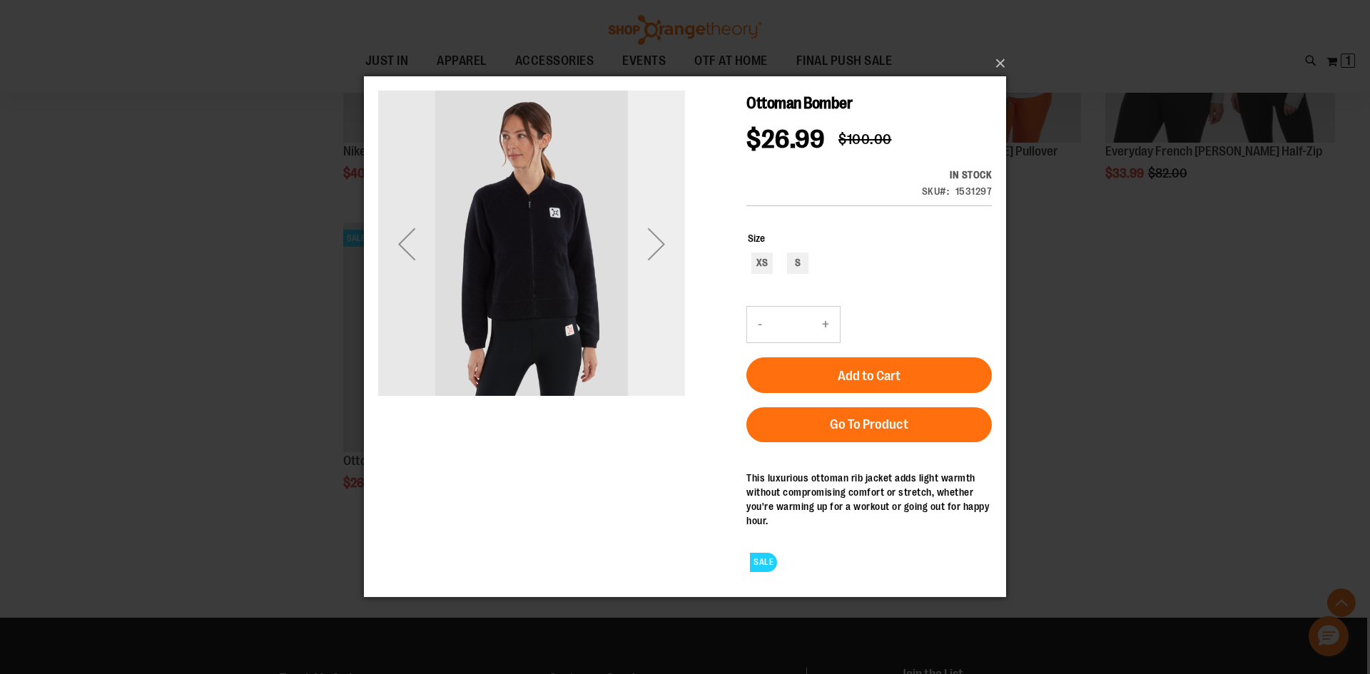
click at [634, 303] on div "Next" at bounding box center [656, 244] width 57 height 307
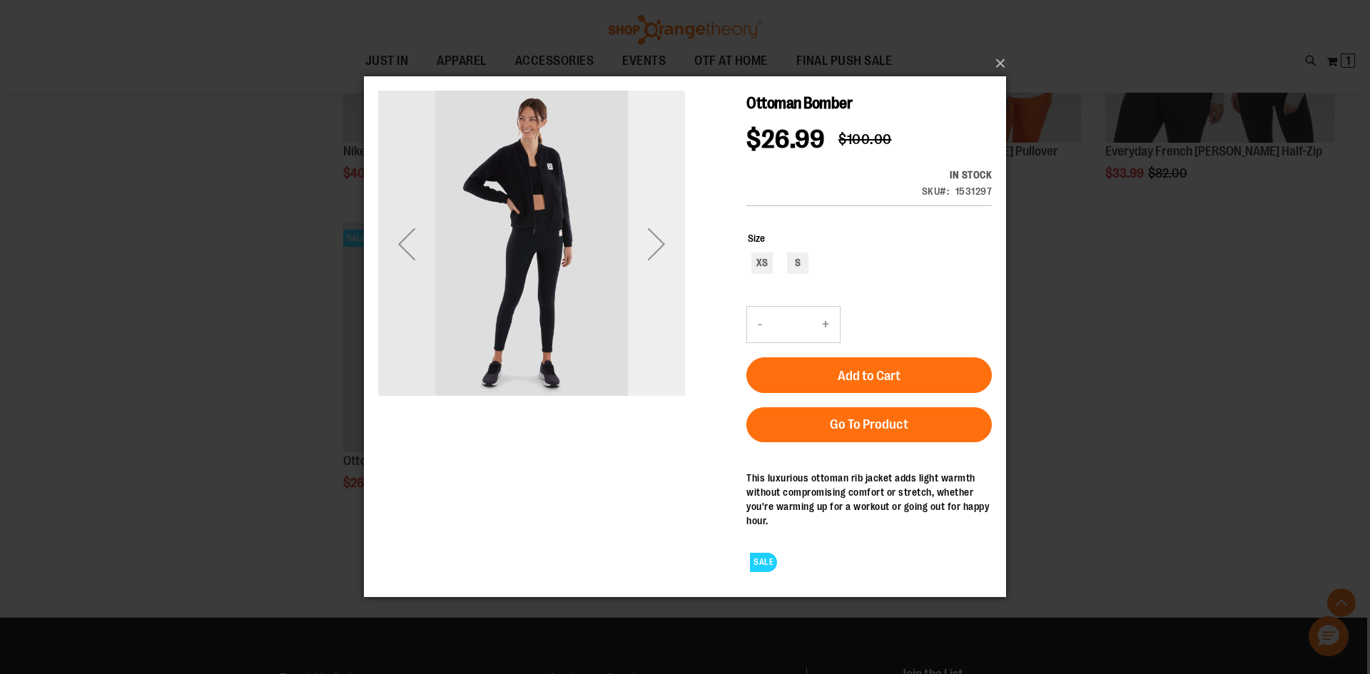
click at [635, 337] on div "Next" at bounding box center [656, 244] width 57 height 307
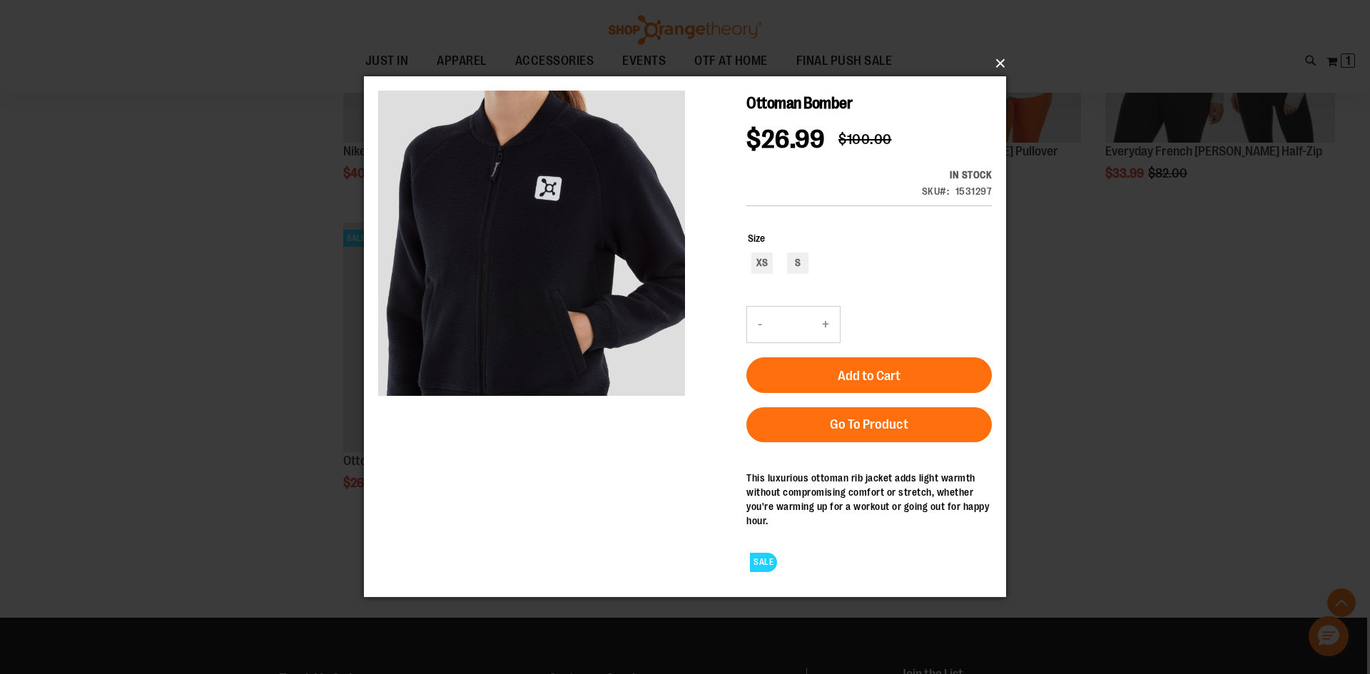
click at [980, 68] on button "×" at bounding box center [689, 63] width 642 height 31
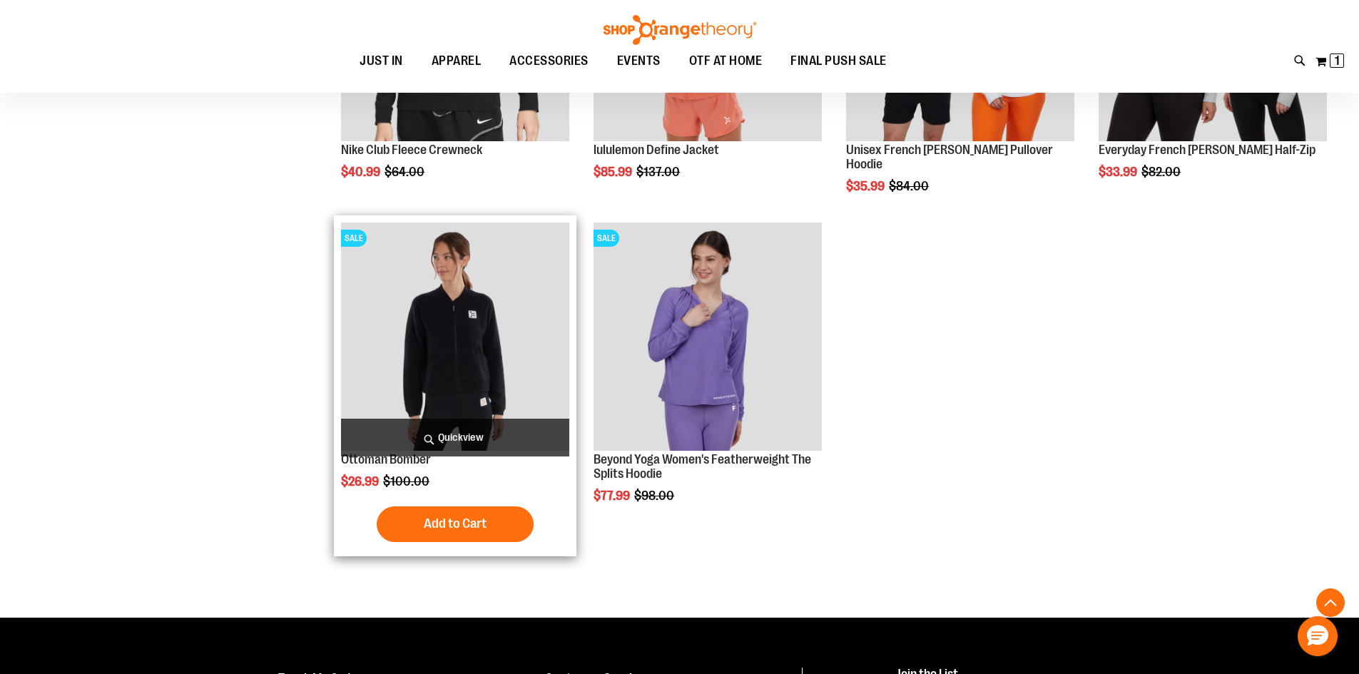
click at [405, 312] on img "product" at bounding box center [455, 337] width 228 height 228
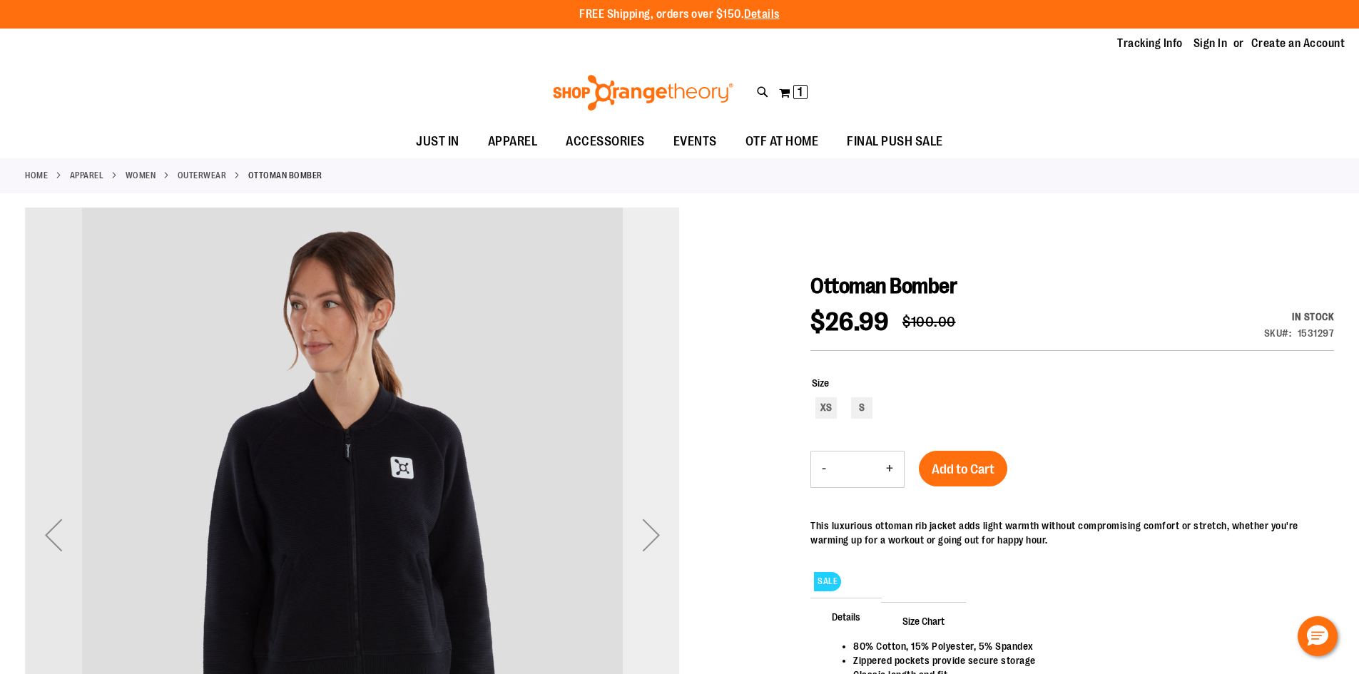
click at [644, 445] on div "Next" at bounding box center [651, 535] width 57 height 655
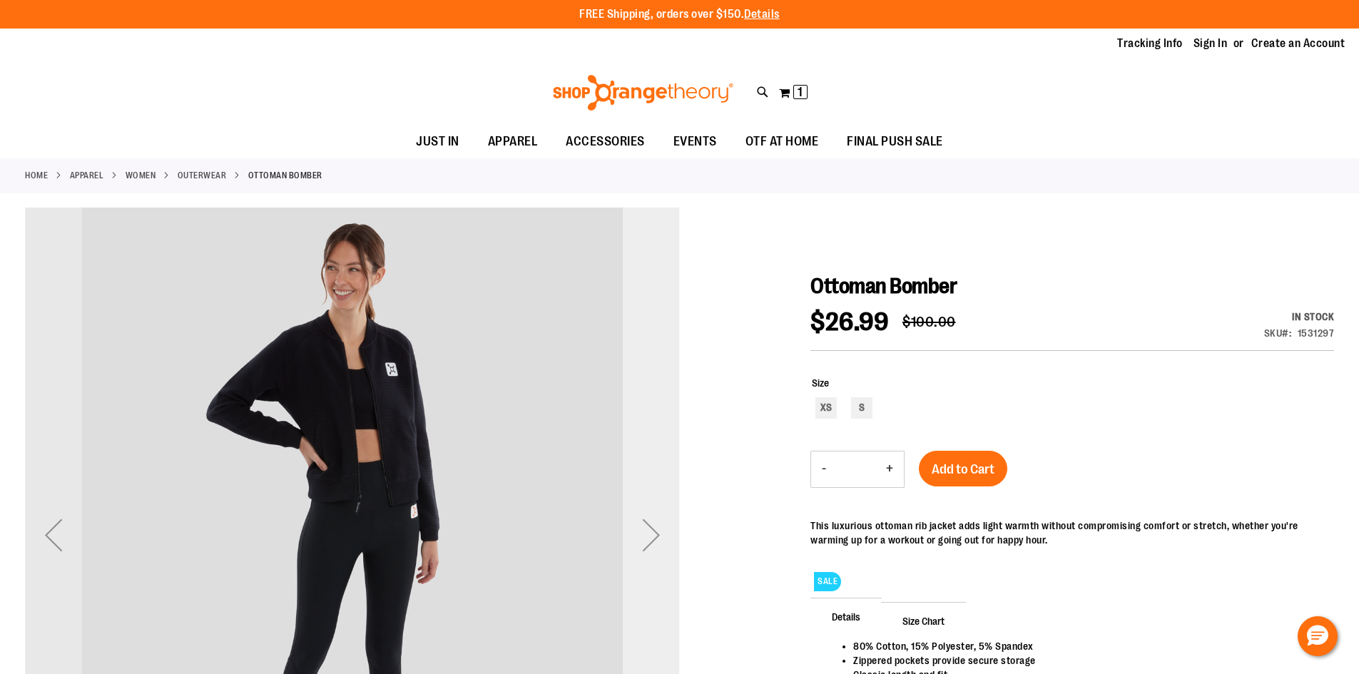
click at [644, 445] on div "Next" at bounding box center [651, 535] width 57 height 655
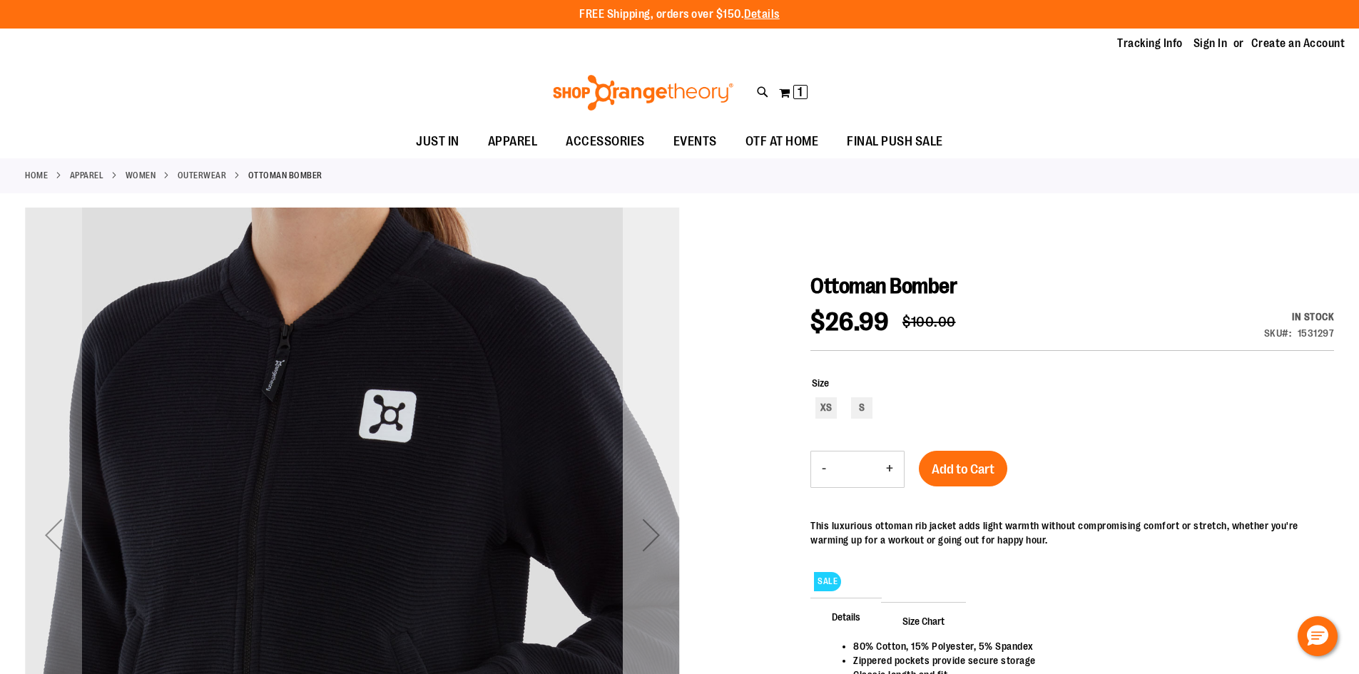
click at [647, 482] on div "Next" at bounding box center [651, 535] width 57 height 655
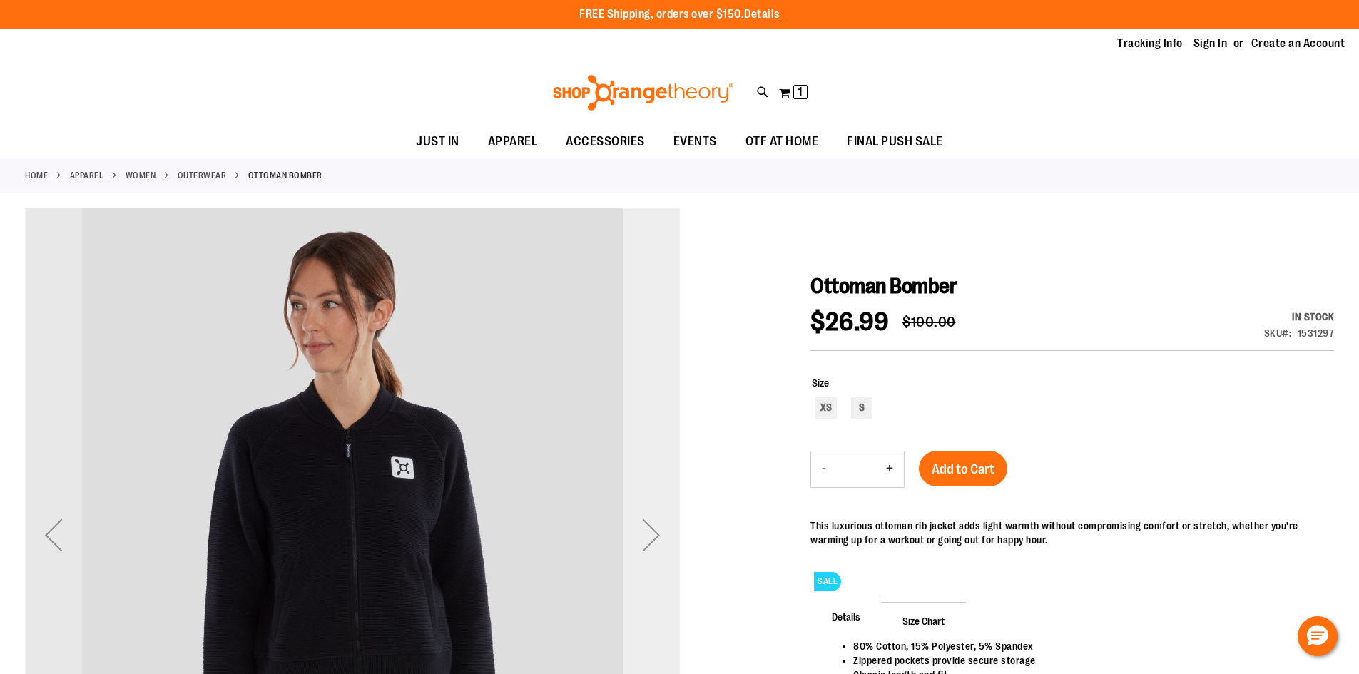
click at [647, 482] on div "Next" at bounding box center [651, 535] width 57 height 655
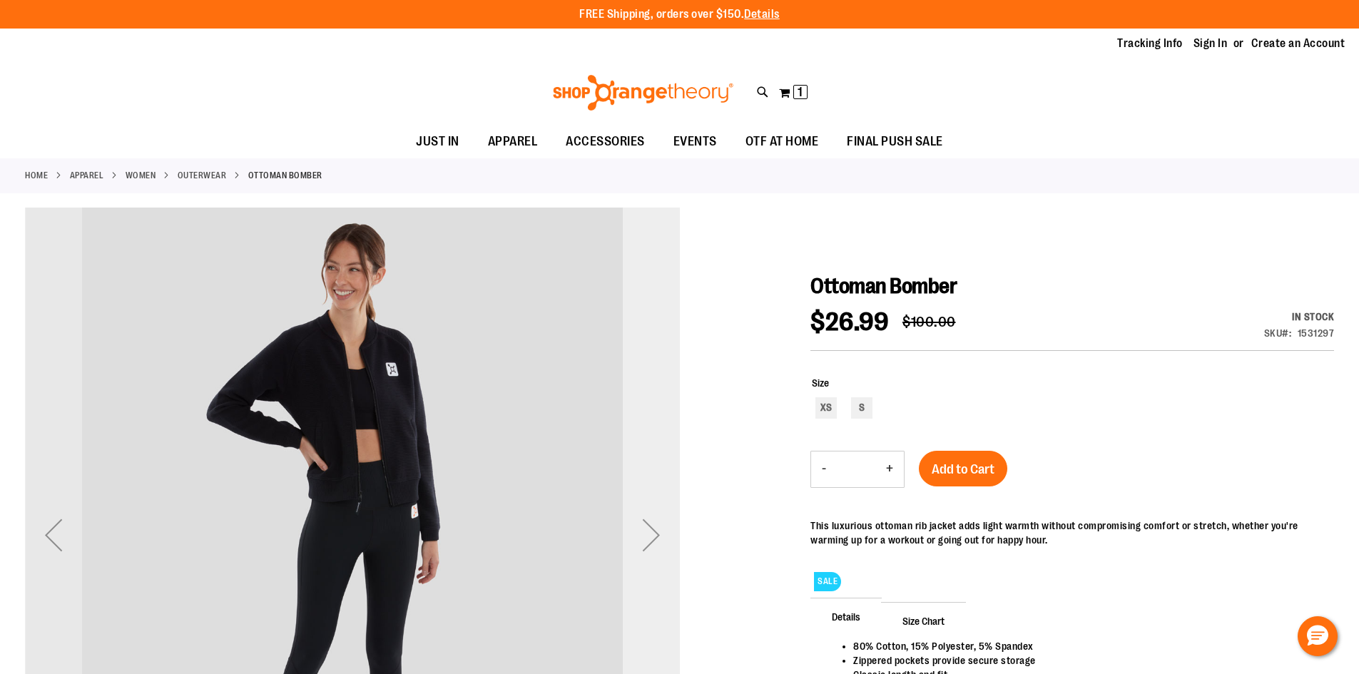
click at [647, 482] on div "Next" at bounding box center [651, 535] width 57 height 655
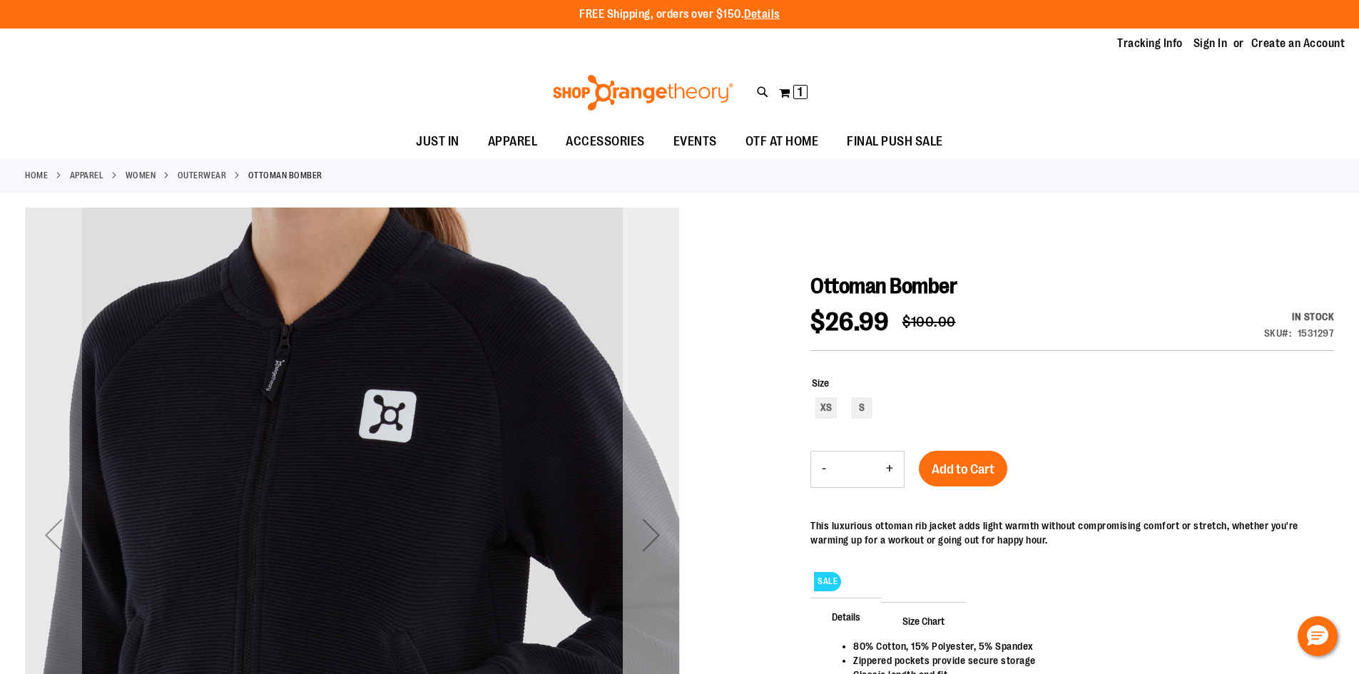
click at [647, 482] on div "Next" at bounding box center [651, 535] width 57 height 655
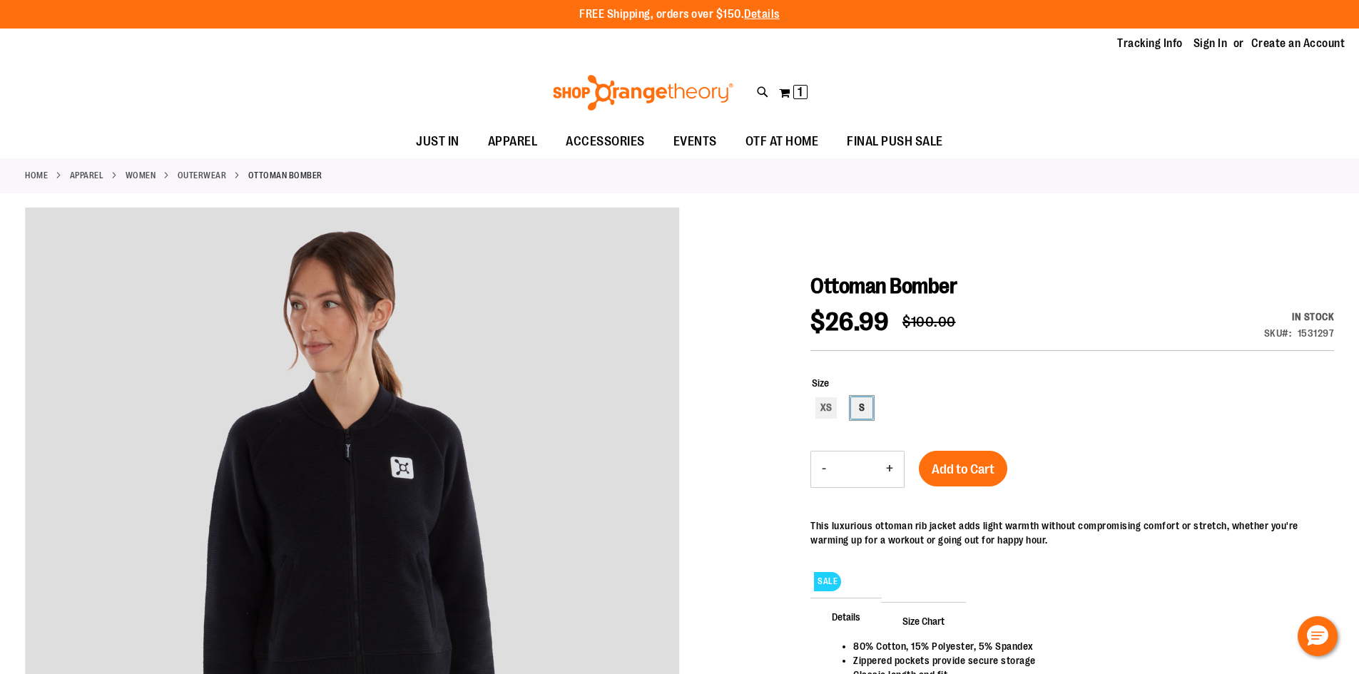
click at [858, 415] on div "S" at bounding box center [861, 407] width 21 height 21
type input "***"
click at [955, 462] on span "Add to Cart" at bounding box center [963, 470] width 63 height 16
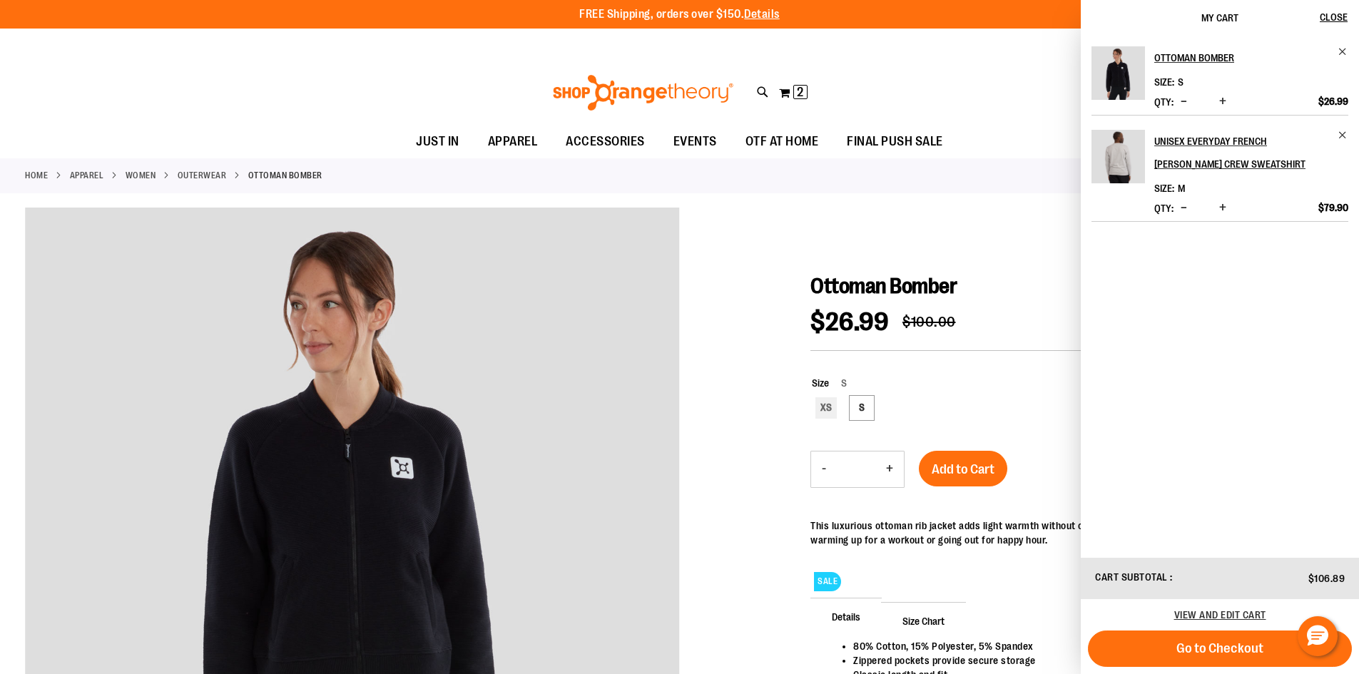
drag, startPoint x: 316, startPoint y: 125, endPoint x: 259, endPoint y: 108, distance: 59.6
click at [316, 130] on div "FREE Shipping, orders over $150. Details To order the Spring Dri Tri event bund…" at bounding box center [679, 79] width 1359 height 158
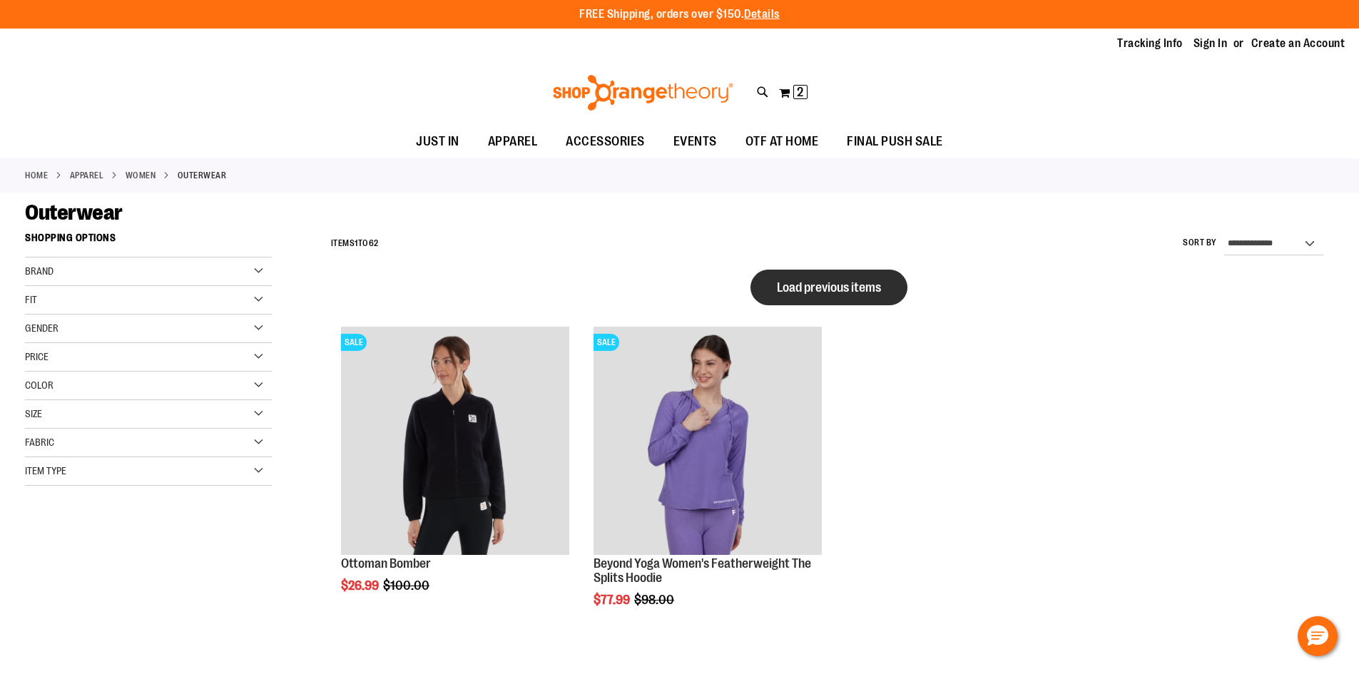
click at [891, 300] on button "Load previous items" at bounding box center [829, 288] width 157 height 36
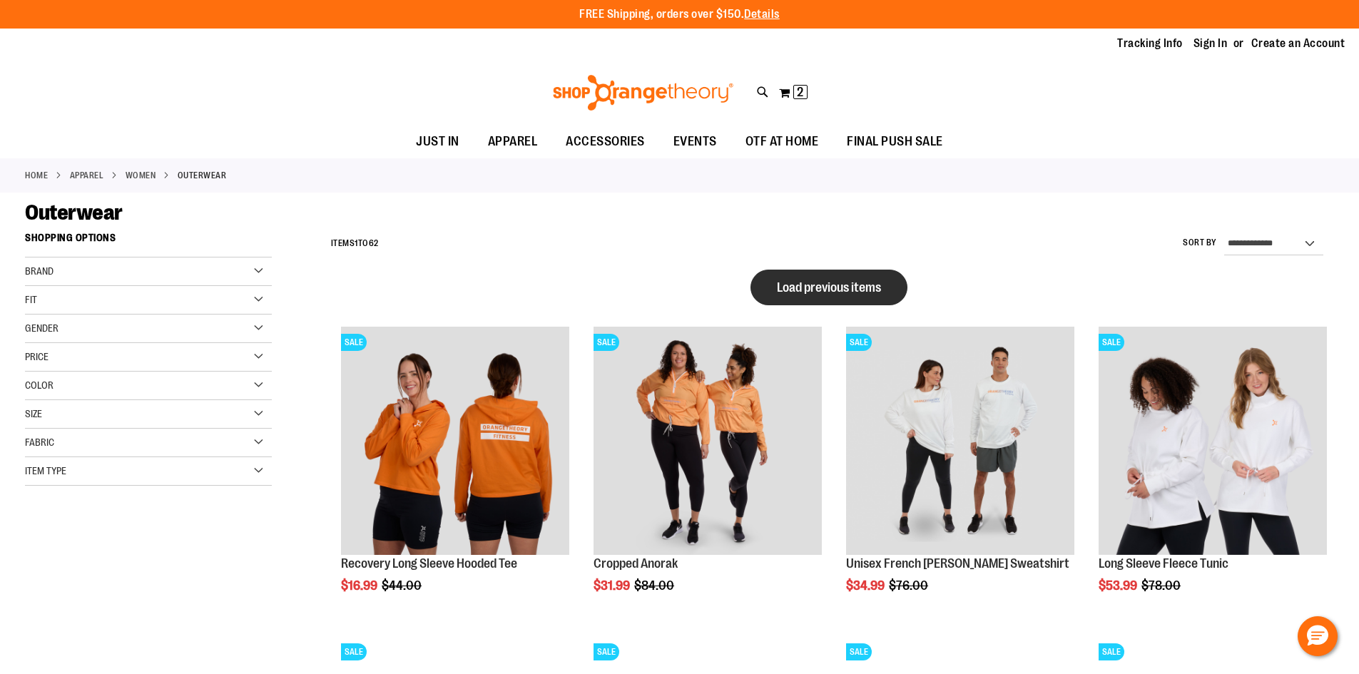
click at [783, 294] on span "Load previous items" at bounding box center [829, 287] width 104 height 14
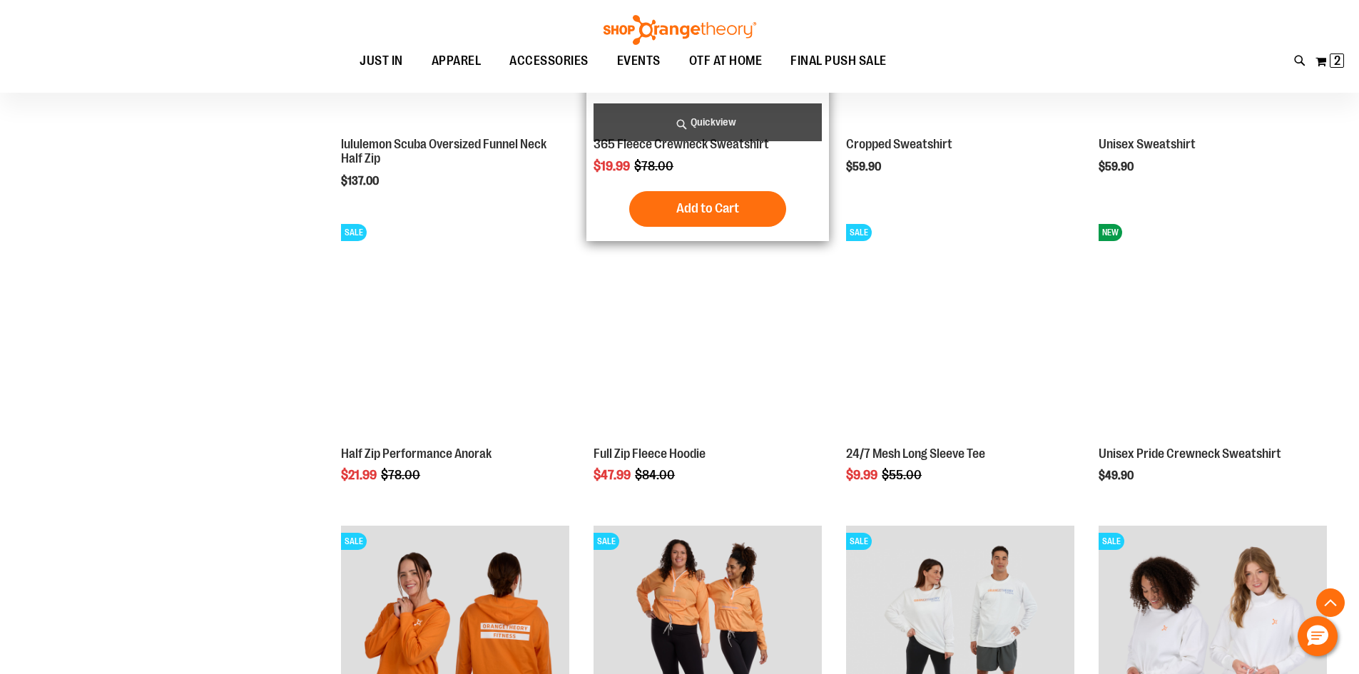
scroll to position [784, 0]
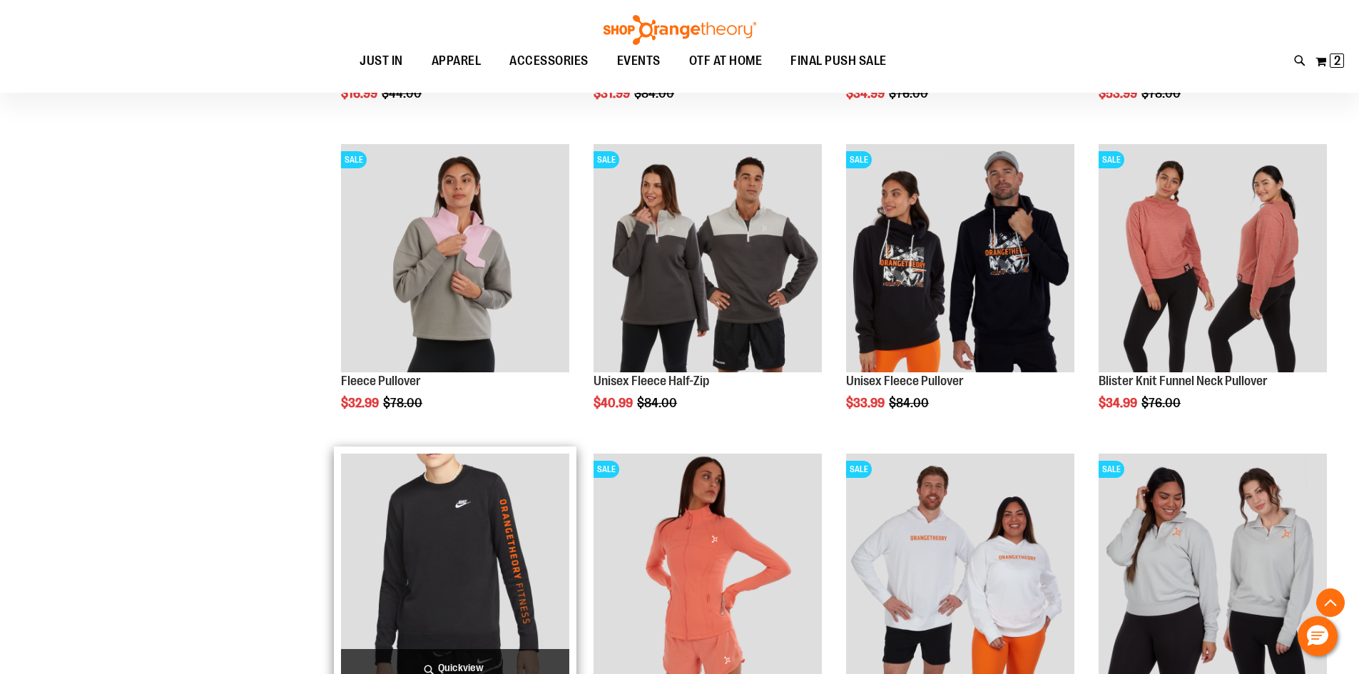
scroll to position [1640, 0]
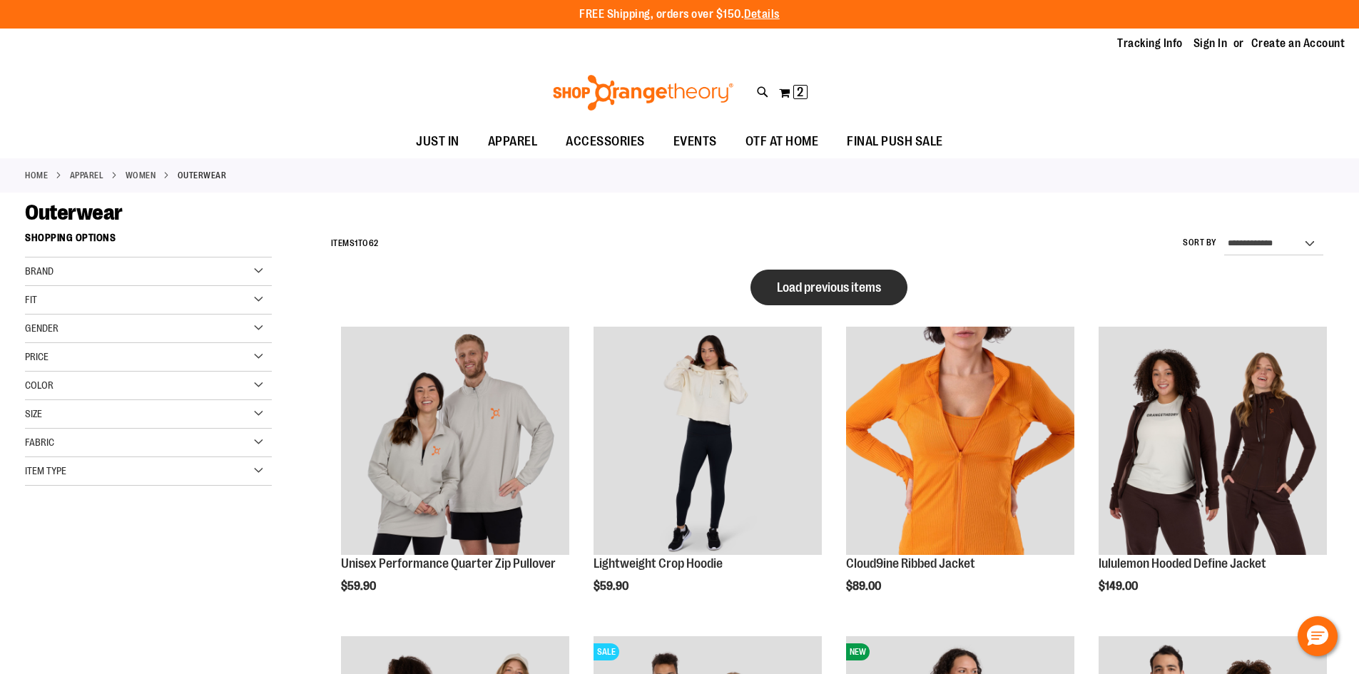
click at [843, 289] on span "Load previous items" at bounding box center [829, 287] width 104 height 14
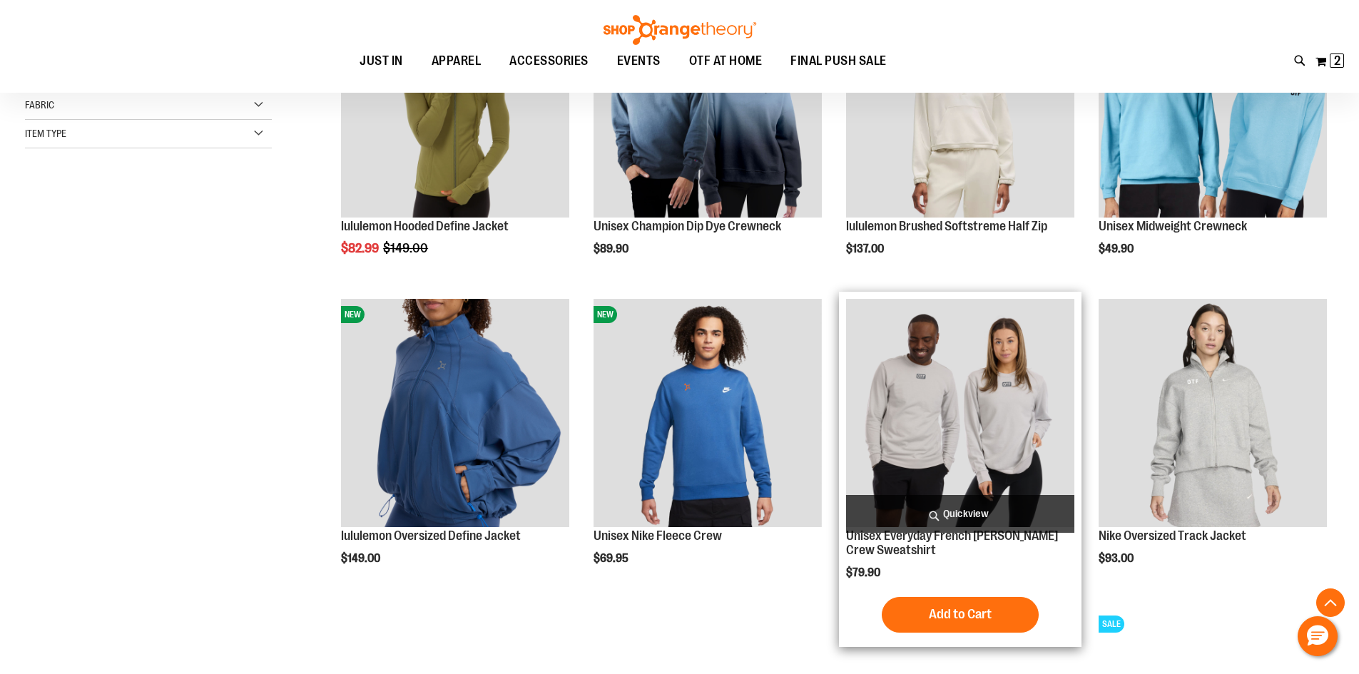
scroll to position [356, 0]
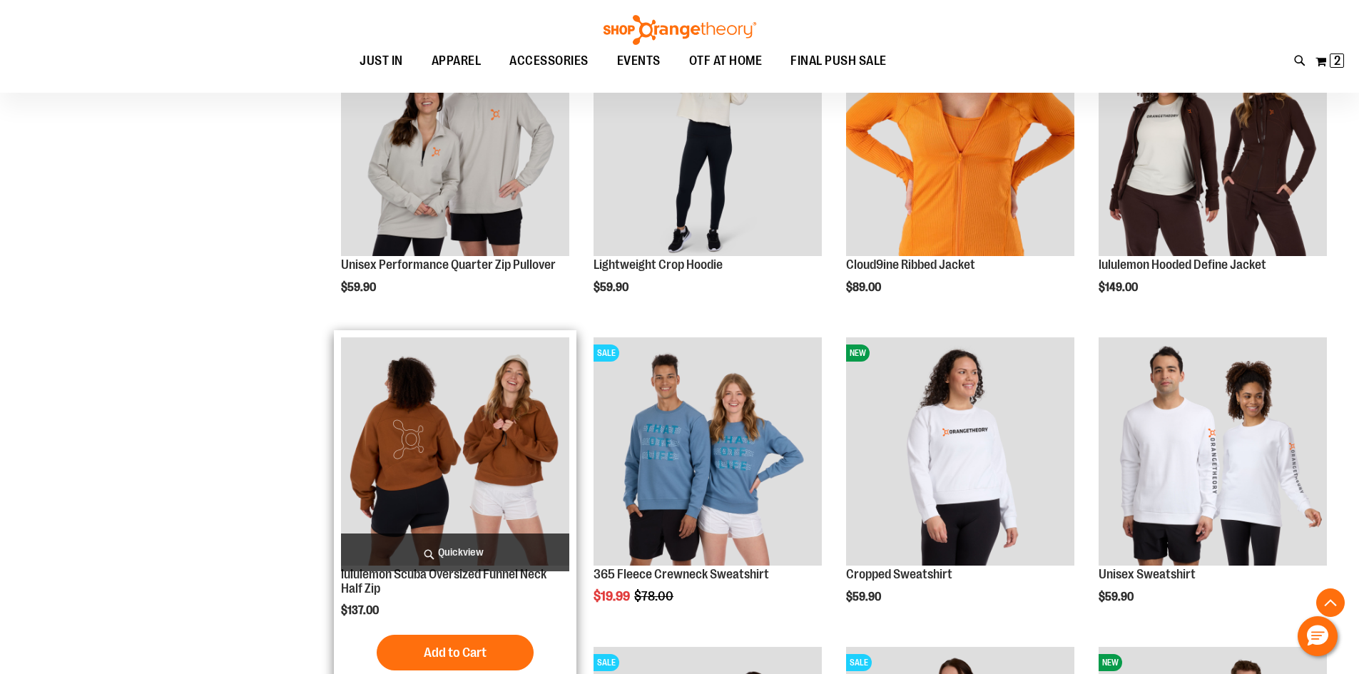
scroll to position [1355, 0]
